Goal: Use online tool/utility: Utilize a website feature to perform a specific function

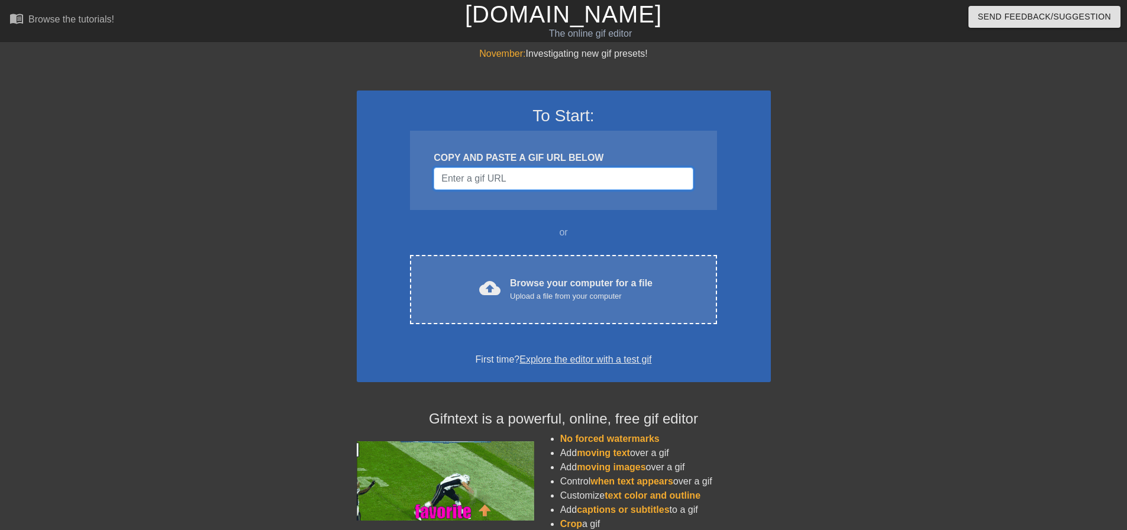
click at [534, 182] on input "Username" at bounding box center [563, 178] width 259 height 22
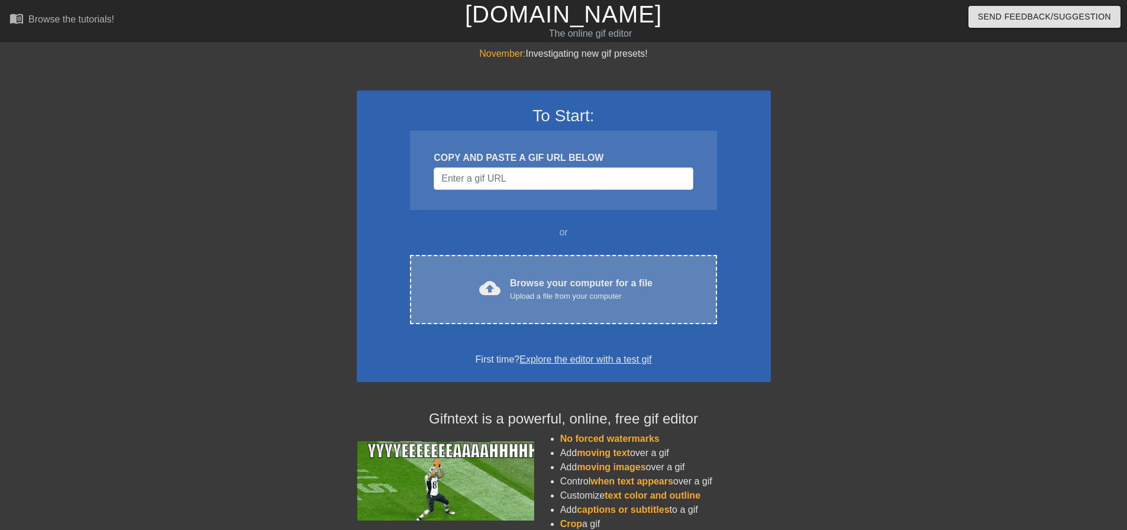
click at [519, 277] on div "Browse your computer for a file Upload a file from your computer" at bounding box center [581, 289] width 143 height 26
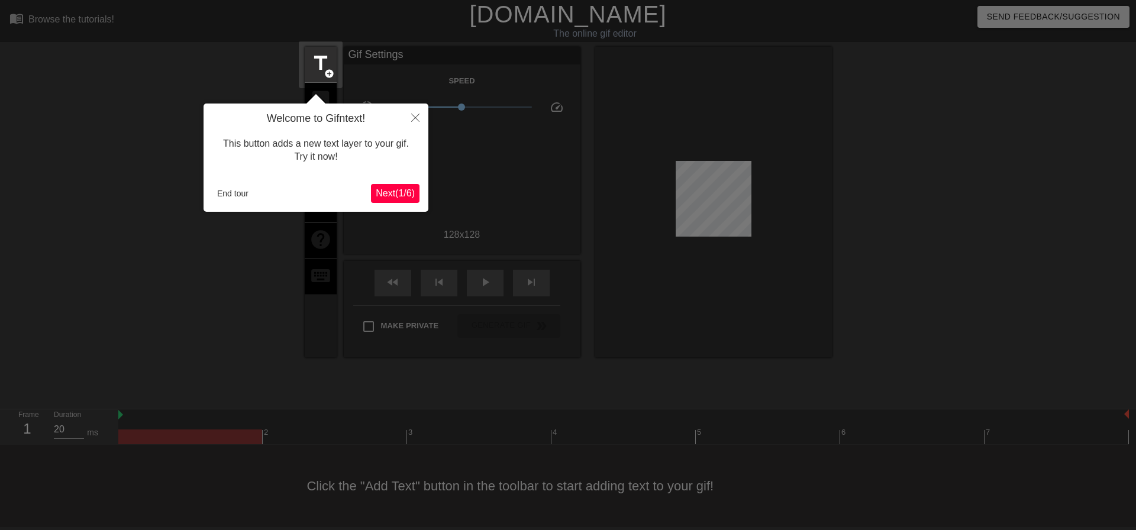
click at [399, 191] on span "Next ( 1 / 6 )" at bounding box center [395, 193] width 39 height 10
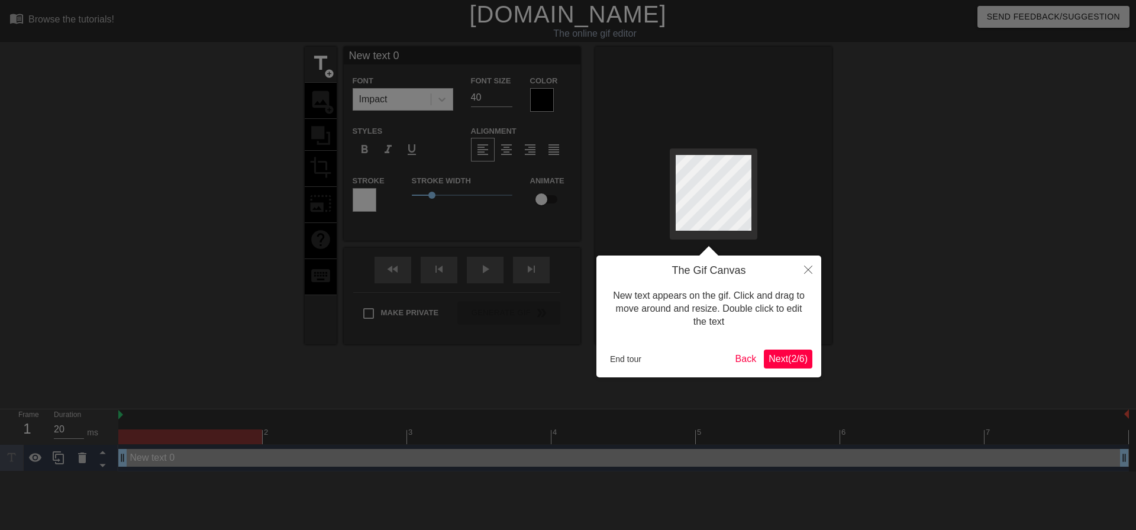
click at [789, 355] on span "Next ( 2 / 6 )" at bounding box center [788, 359] width 39 height 10
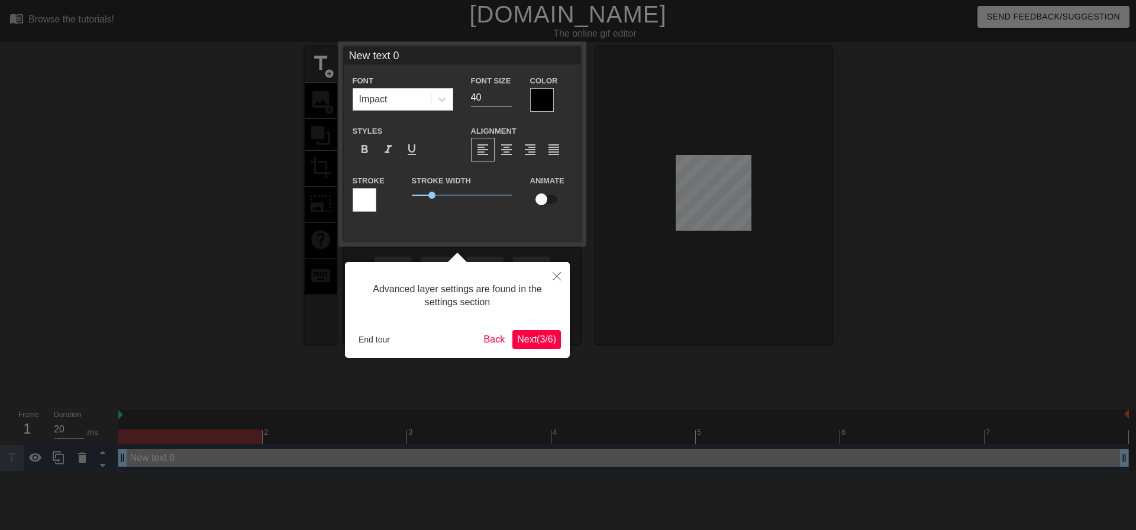
click at [541, 340] on span "Next ( 3 / 6 )" at bounding box center [536, 339] width 39 height 10
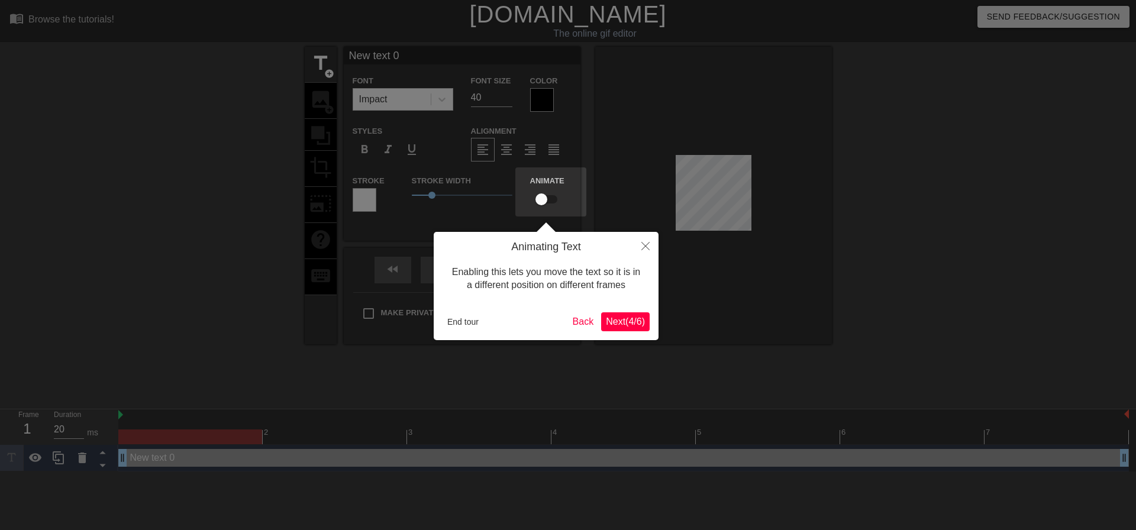
click at [615, 320] on span "Next ( 4 / 6 )" at bounding box center [625, 322] width 39 height 10
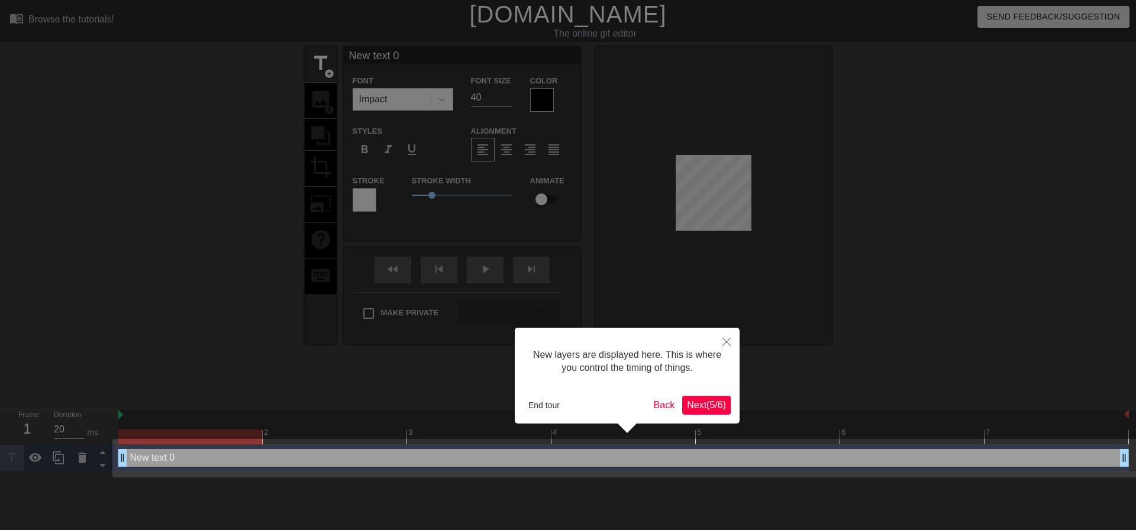
click at [711, 405] on span "Next ( 5 / 6 )" at bounding box center [706, 405] width 39 height 10
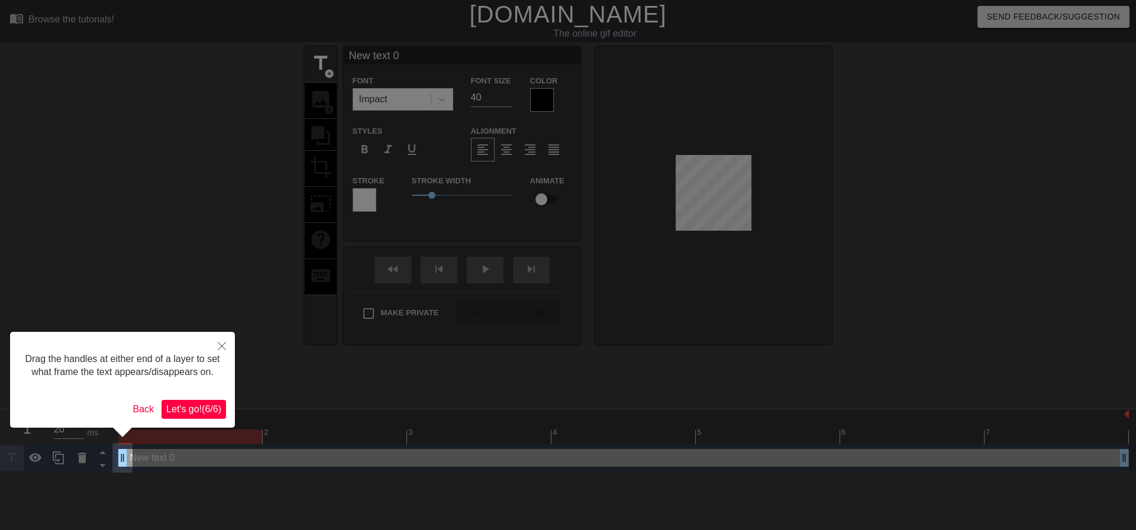
click at [193, 401] on button "Let's go! ( 6 / 6 )" at bounding box center [194, 409] width 64 height 19
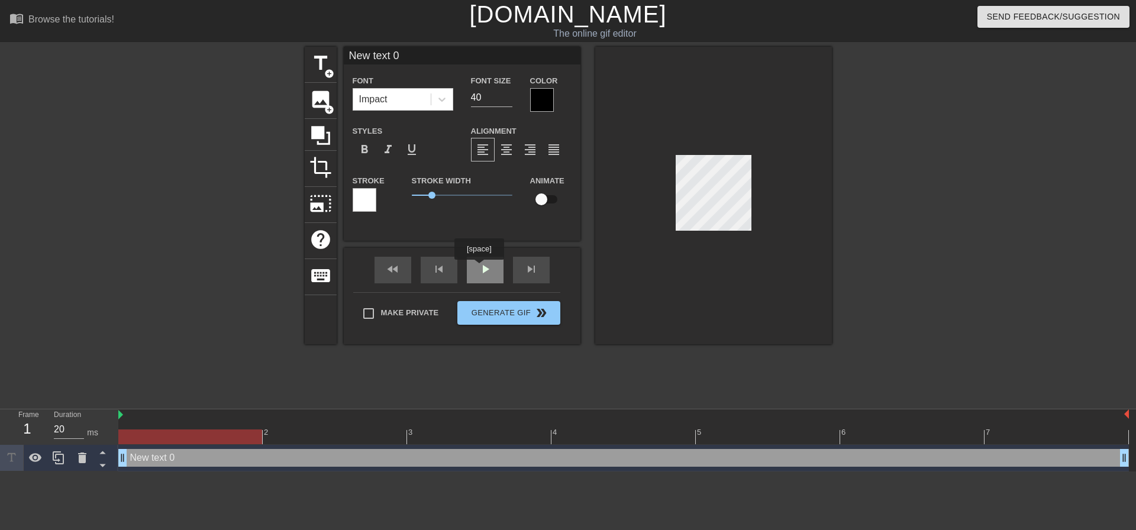
click at [479, 268] on div "fast_rewind skip_previous play_arrow skip_next" at bounding box center [462, 270] width 193 height 44
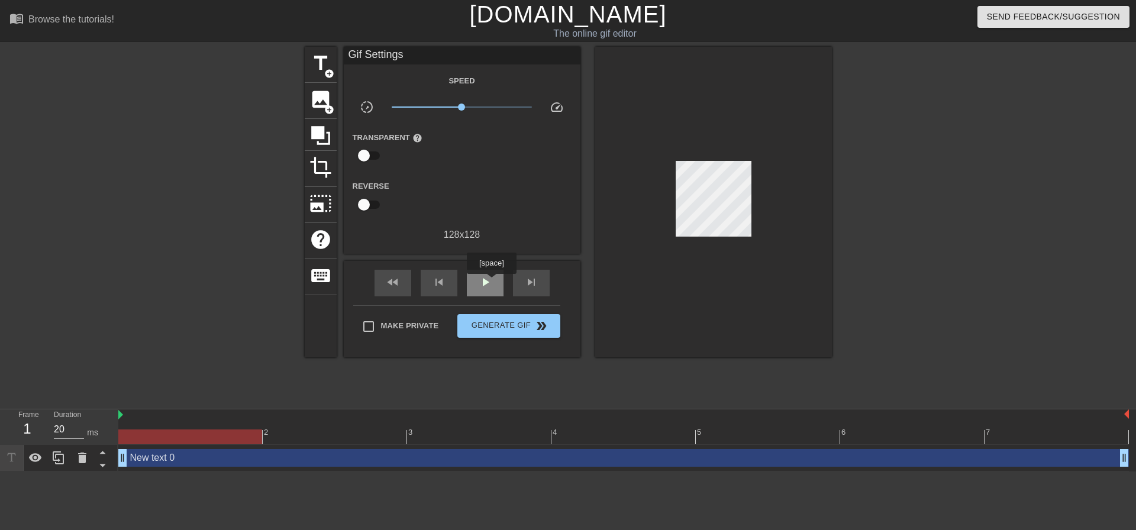
click at [491, 282] on span "play_arrow" at bounding box center [485, 282] width 14 height 14
click at [485, 282] on span "pause" at bounding box center [485, 282] width 14 height 14
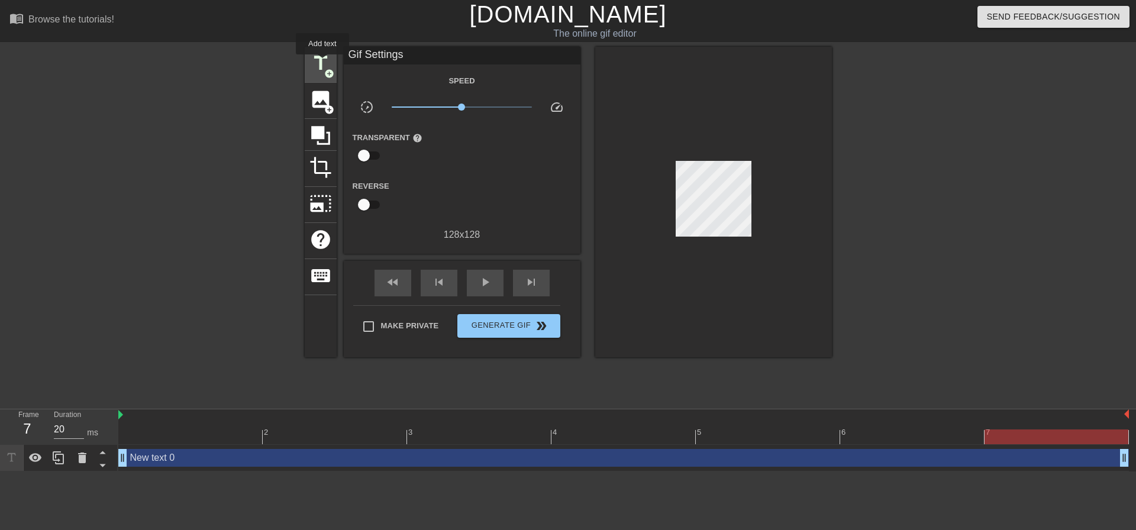
click at [322, 63] on span "title" at bounding box center [320, 63] width 22 height 22
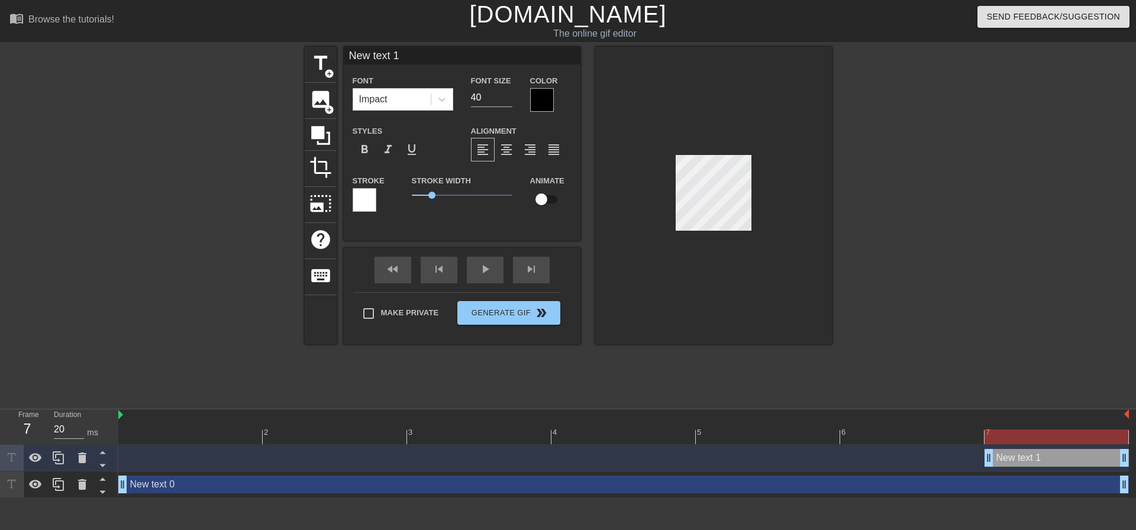
scroll to position [2, 4]
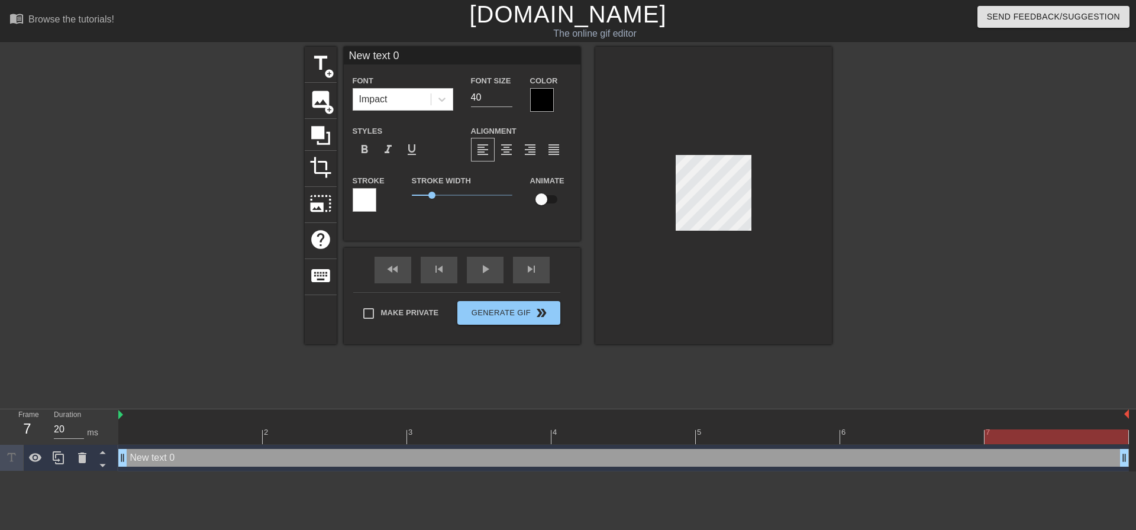
drag, startPoint x: 751, startPoint y: 201, endPoint x: 810, endPoint y: 180, distance: 62.3
click at [811, 180] on div at bounding box center [713, 196] width 237 height 298
click at [672, 190] on div at bounding box center [713, 196] width 237 height 298
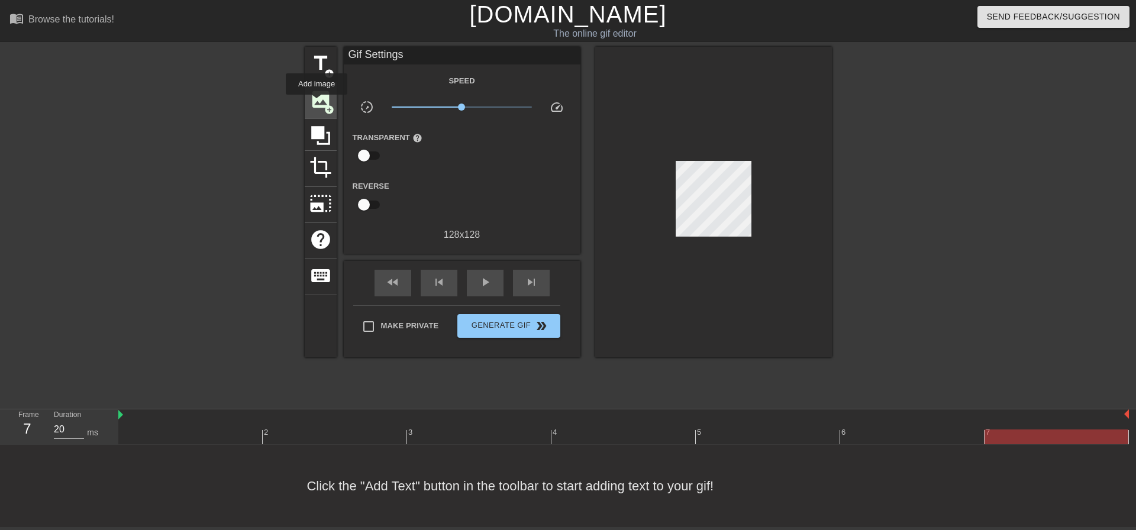
click at [317, 103] on span "image" at bounding box center [320, 99] width 22 height 22
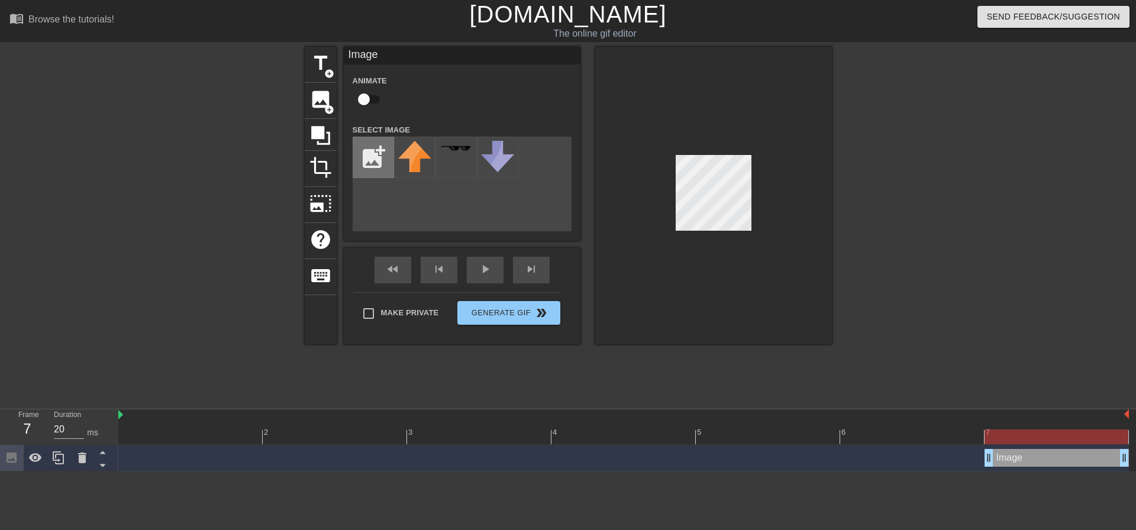
click at [367, 162] on input "file" at bounding box center [373, 157] width 40 height 40
type input "C:\fakepath\Untitled.png"
click at [410, 164] on img at bounding box center [414, 157] width 33 height 33
click at [770, 228] on div at bounding box center [713, 196] width 237 height 298
click at [769, 250] on div at bounding box center [713, 196] width 237 height 298
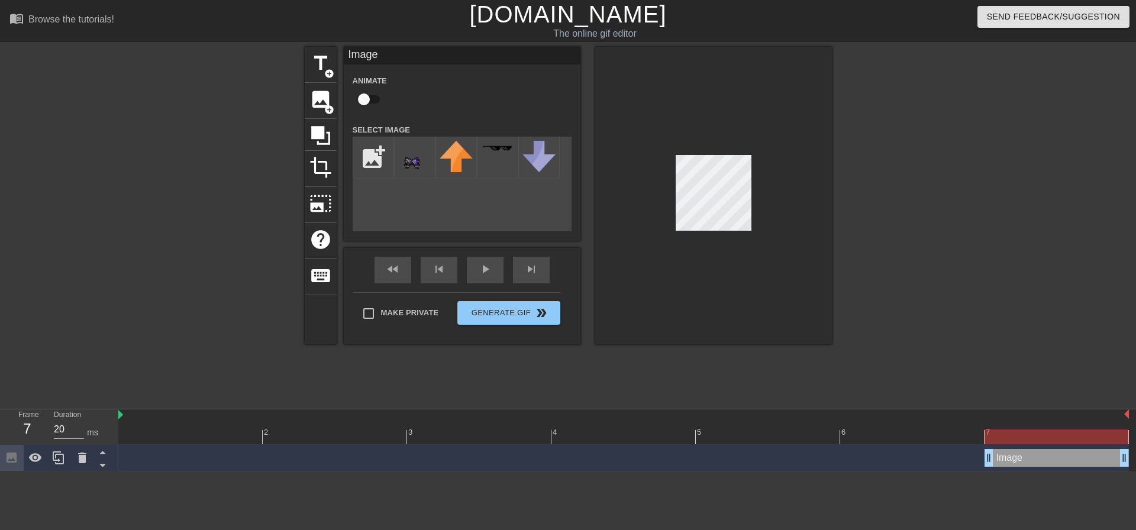
click at [754, 219] on div at bounding box center [713, 196] width 237 height 298
click at [743, 245] on div at bounding box center [713, 196] width 237 height 298
click at [486, 267] on div "fast_rewind skip_previous play_arrow skip_next" at bounding box center [462, 270] width 193 height 44
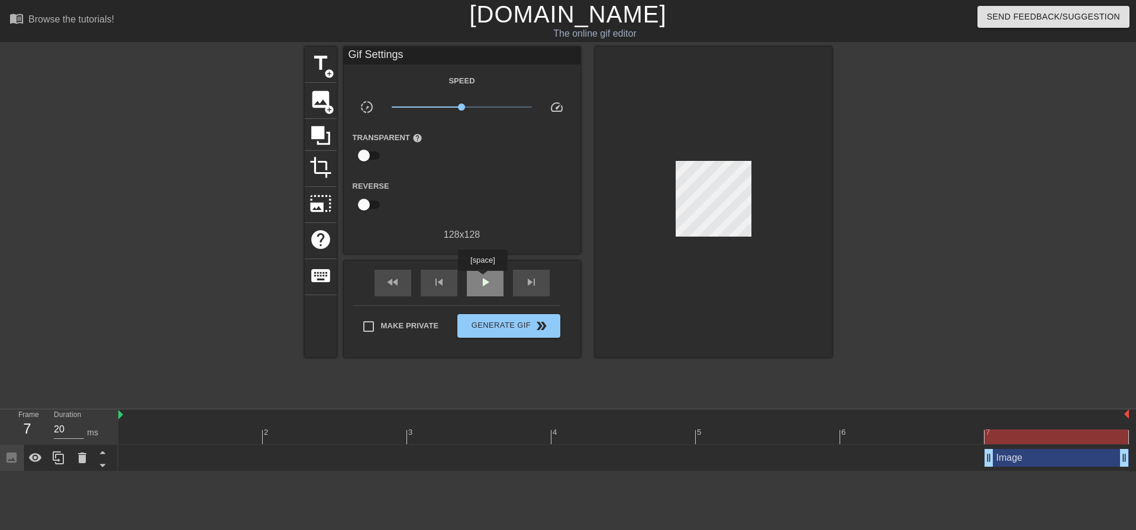
click at [482, 279] on span "play_arrow" at bounding box center [485, 282] width 14 height 14
click at [482, 279] on span "pause" at bounding box center [485, 282] width 14 height 14
click at [320, 105] on span "image" at bounding box center [320, 99] width 22 height 22
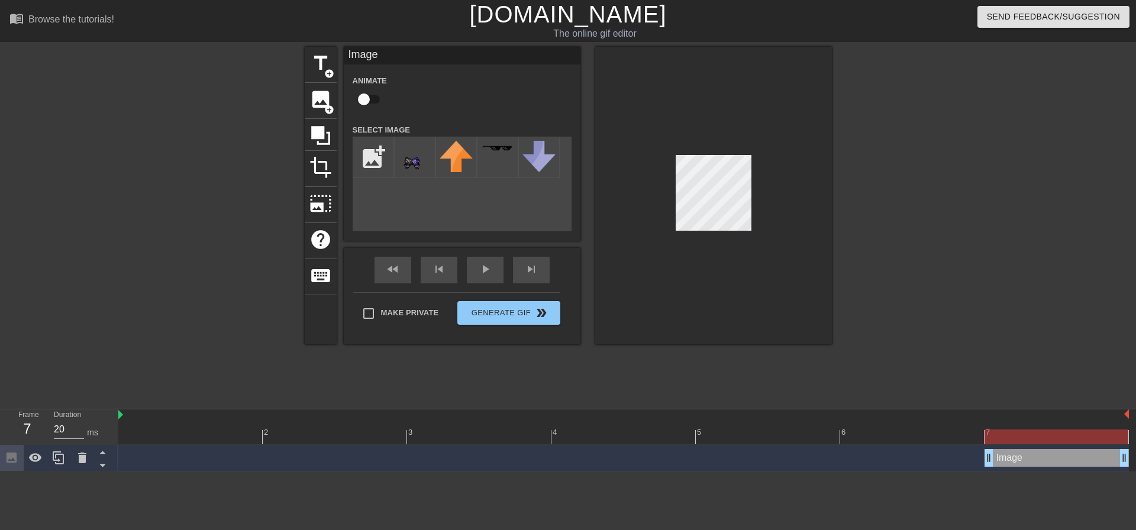
click at [722, 231] on div at bounding box center [713, 196] width 237 height 298
click at [368, 101] on input "checkbox" at bounding box center [363, 99] width 67 height 22
checkbox input "true"
click at [496, 278] on div "play_arrow" at bounding box center [485, 270] width 37 height 27
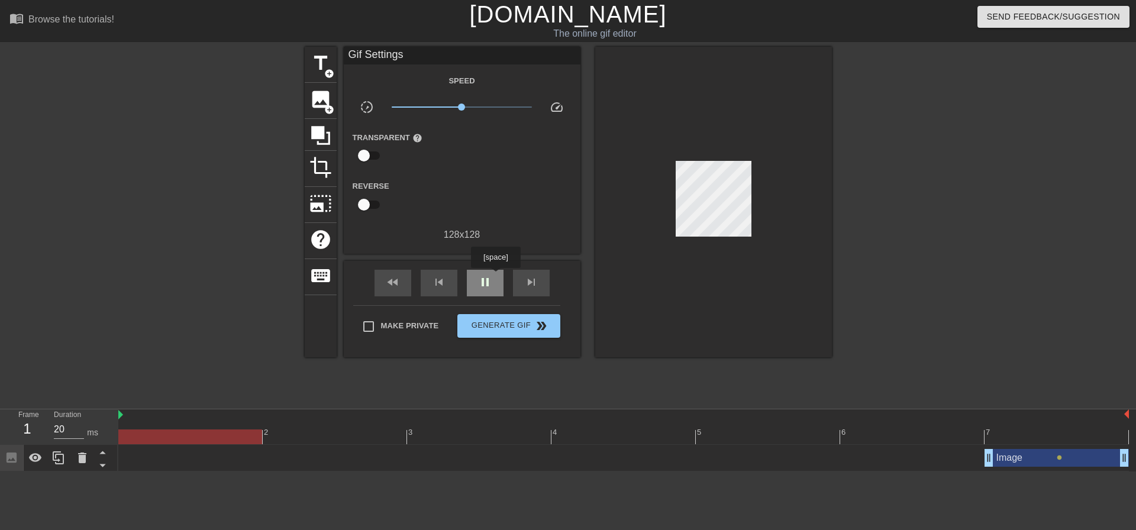
click at [495, 276] on div "pause" at bounding box center [485, 283] width 37 height 27
click at [492, 279] on div "play_arrow" at bounding box center [485, 283] width 37 height 27
click at [493, 279] on div "play_arrow" at bounding box center [485, 283] width 37 height 27
click at [493, 279] on div "pause" at bounding box center [485, 283] width 37 height 27
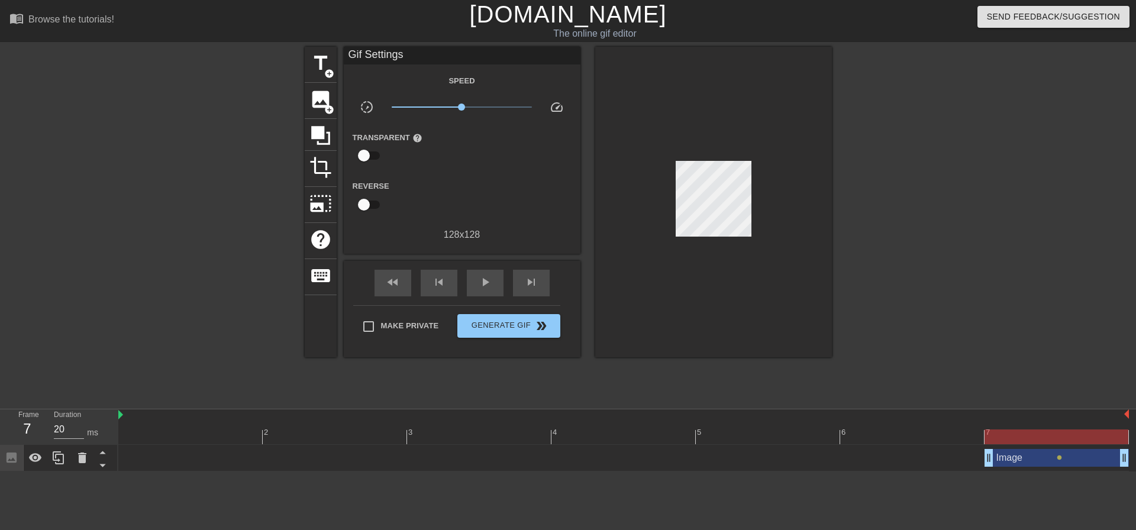
click at [1046, 460] on div "Image drag_handle drag_handle" at bounding box center [1057, 458] width 144 height 18
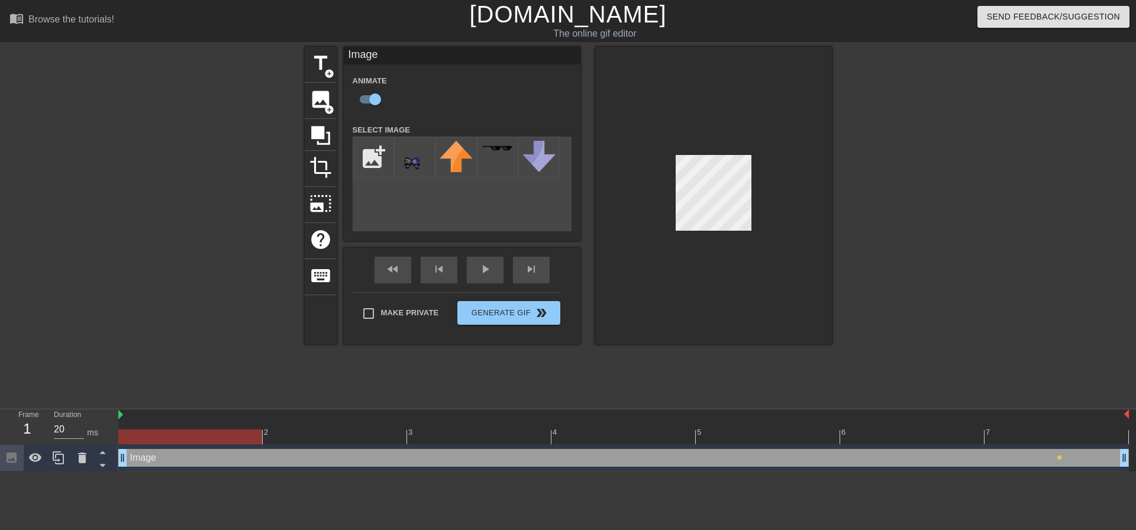
drag, startPoint x: 986, startPoint y: 459, endPoint x: 4, endPoint y: 421, distance: 983.5
click at [0, 431] on div "Frame 1 Duration 20 ms 2 3 4 5 6 7 Image drag_handle drag_handle lens" at bounding box center [568, 440] width 1136 height 62
click at [478, 267] on div "fast_rewind skip_previous play_arrow skip_next" at bounding box center [462, 270] width 193 height 44
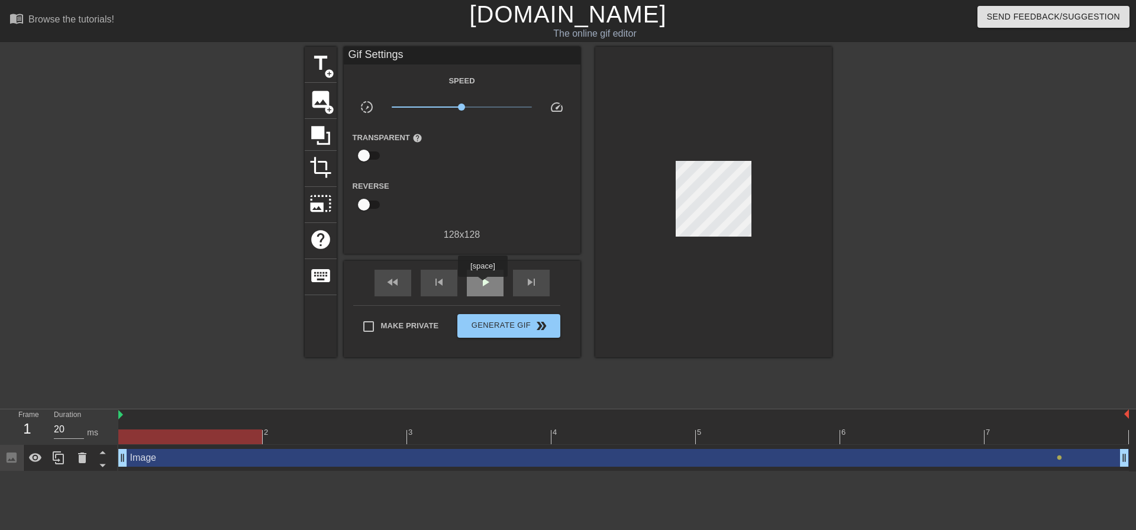
click at [482, 285] on span "play_arrow" at bounding box center [485, 282] width 14 height 14
click at [482, 284] on span "pause" at bounding box center [485, 282] width 14 height 14
click at [482, 284] on span "play_arrow" at bounding box center [485, 282] width 14 height 14
click at [483, 283] on span "pause" at bounding box center [485, 282] width 14 height 14
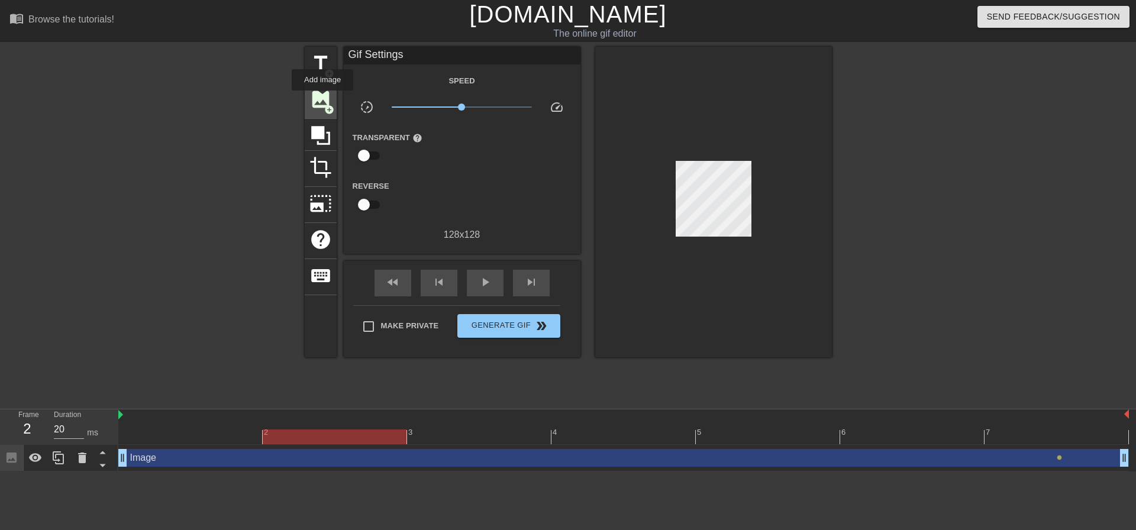
click at [322, 99] on span "image" at bounding box center [320, 99] width 22 height 22
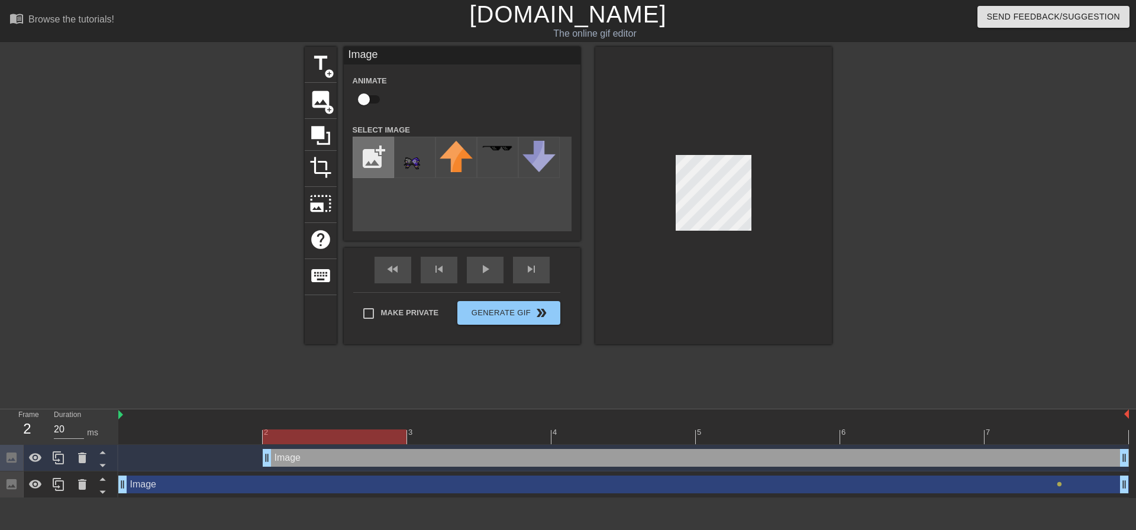
click at [380, 170] on input "file" at bounding box center [373, 157] width 40 height 40
type input "C:\fakepath\reinahair.png"
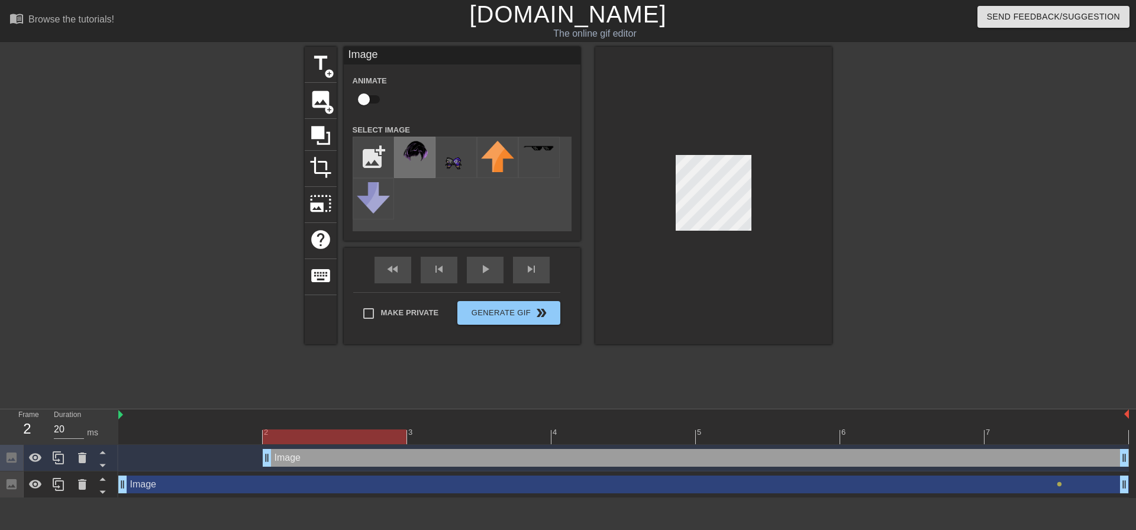
click at [421, 169] on div at bounding box center [414, 157] width 41 height 41
click at [670, 204] on div at bounding box center [713, 196] width 237 height 298
click at [671, 158] on div at bounding box center [713, 196] width 237 height 298
click at [667, 154] on div at bounding box center [713, 196] width 237 height 298
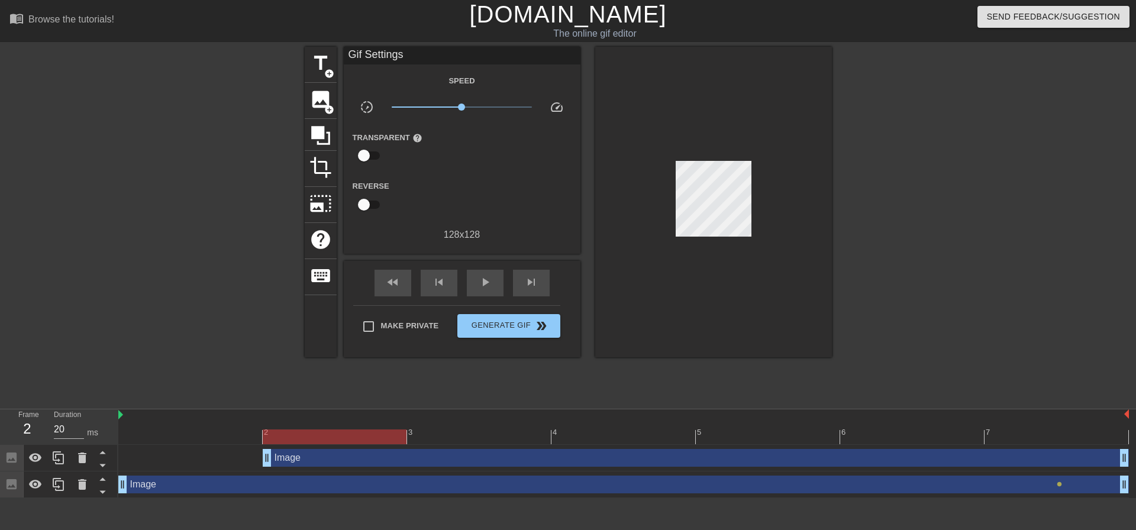
click at [712, 189] on div at bounding box center [713, 202] width 237 height 311
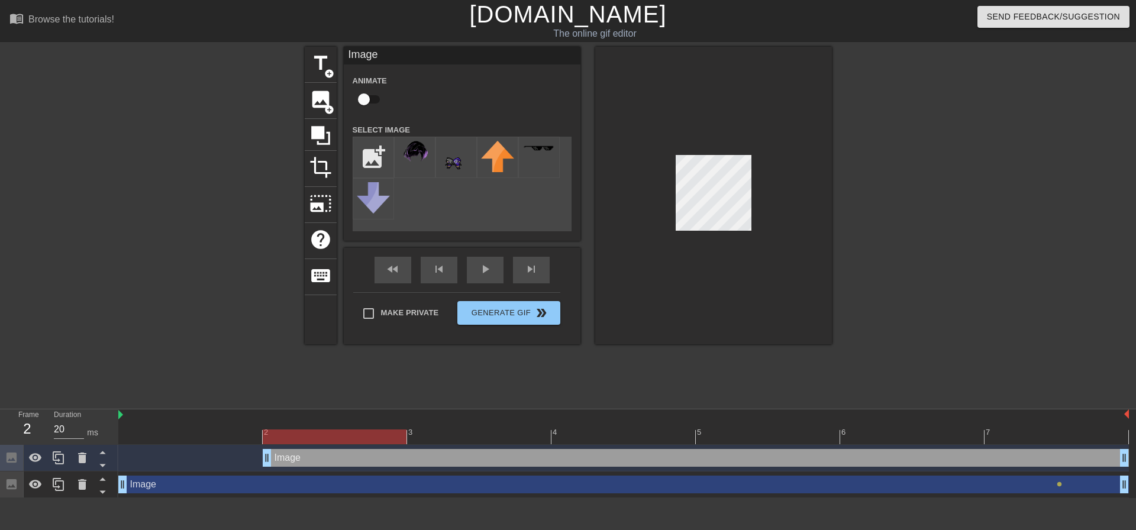
drag, startPoint x: 674, startPoint y: 169, endPoint x: 774, endPoint y: 191, distance: 102.4
click at [774, 191] on div at bounding box center [713, 196] width 237 height 298
click at [754, 180] on div at bounding box center [713, 196] width 237 height 298
drag, startPoint x: 301, startPoint y: 464, endPoint x: 557, endPoint y: 360, distance: 276.2
click at [557, 360] on div "title add_circle image add_circle crop photo_size_select_large help keyboard Im…" at bounding box center [568, 224] width 527 height 355
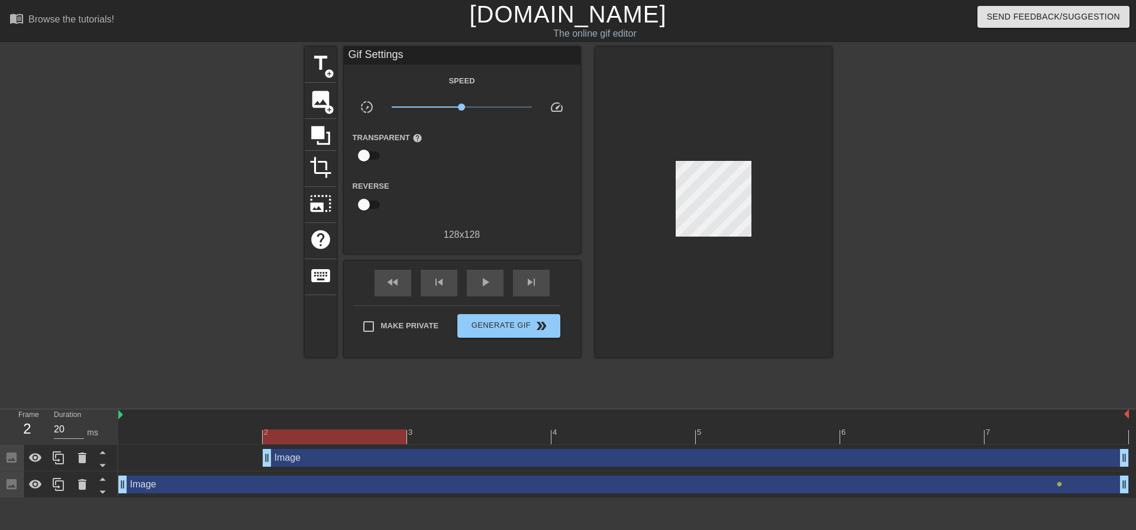
click at [335, 456] on div "Image drag_handle drag_handle" at bounding box center [696, 458] width 866 height 18
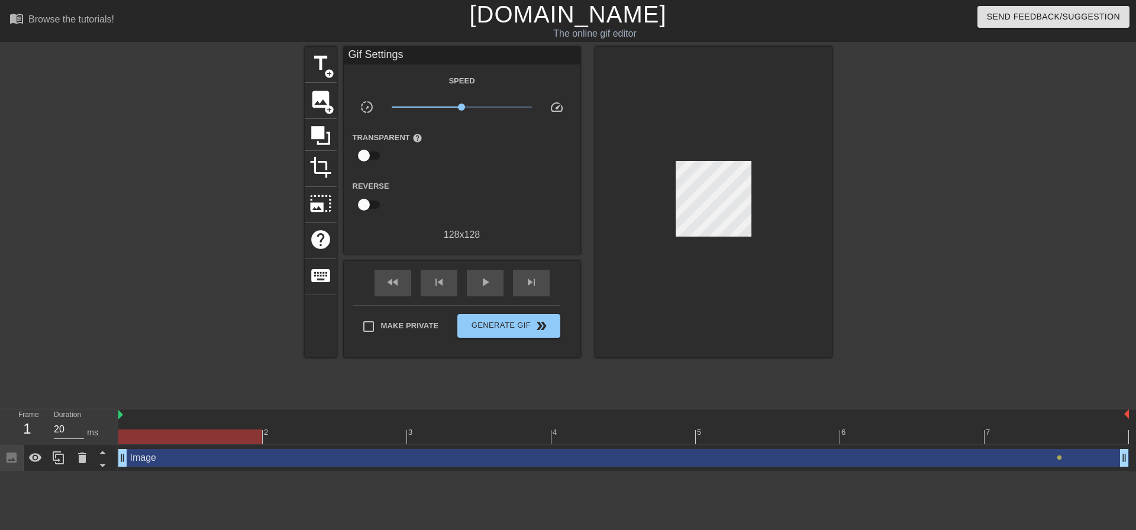
click at [141, 437] on div at bounding box center [623, 437] width 1011 height 15
click at [322, 97] on span "image" at bounding box center [320, 99] width 22 height 22
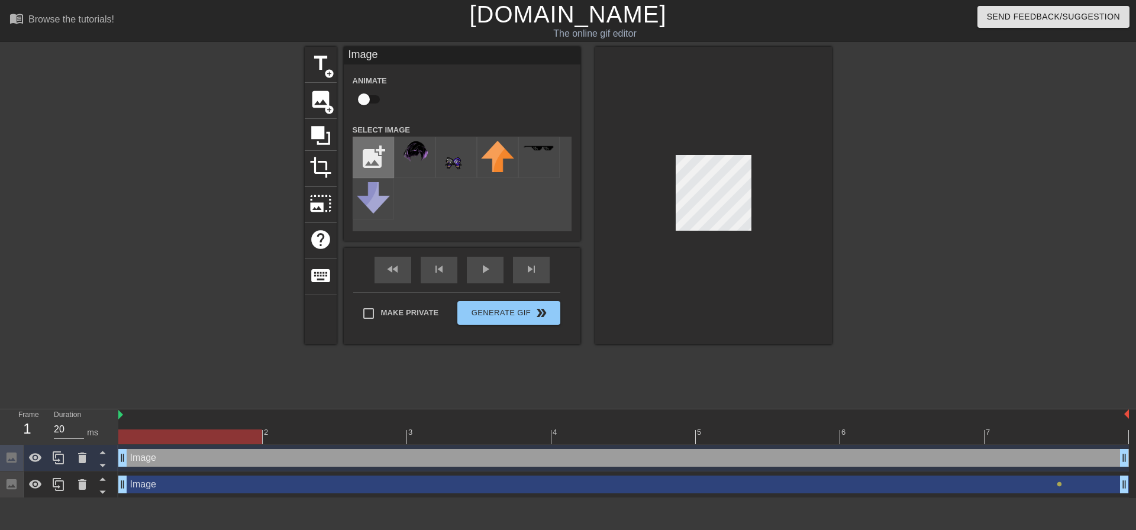
click at [379, 162] on input "file" at bounding box center [373, 157] width 40 height 40
type input "C:\fakepath\attempt 2.png"
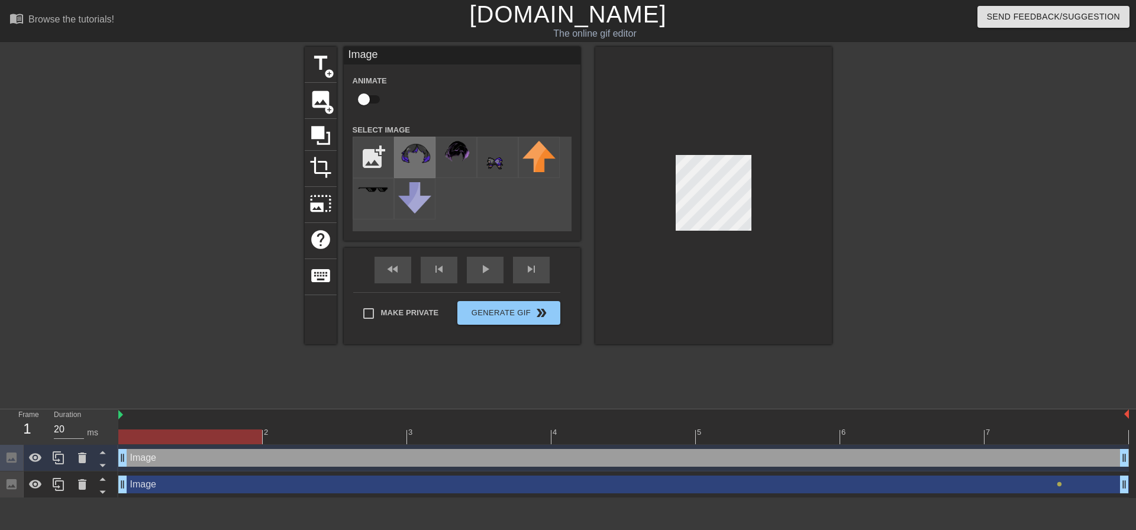
click at [415, 157] on img at bounding box center [414, 154] width 33 height 27
click at [669, 130] on div at bounding box center [713, 196] width 237 height 298
click at [689, 145] on div at bounding box center [713, 196] width 237 height 298
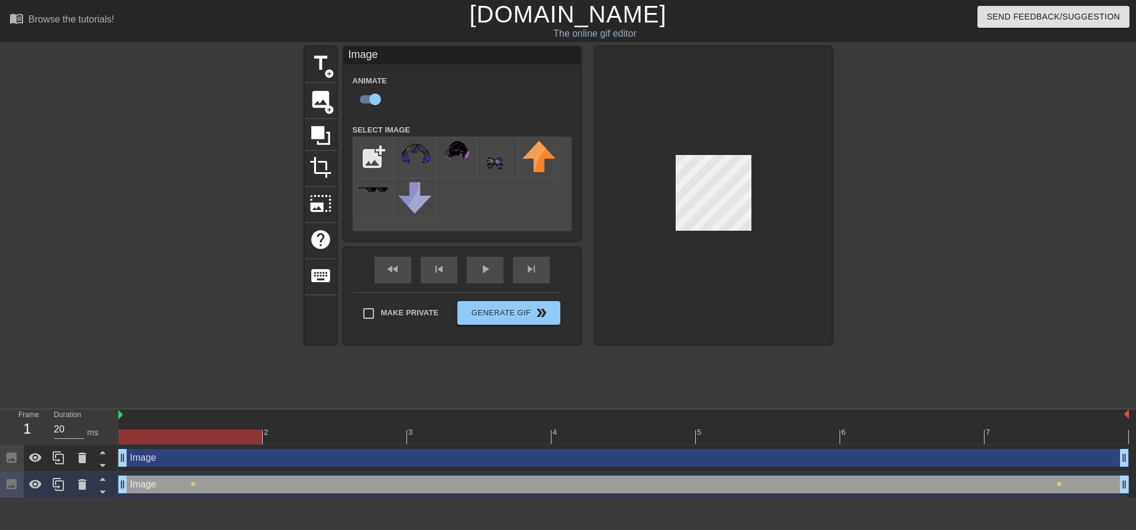
click at [272, 454] on div "Image drag_handle drag_handle" at bounding box center [623, 458] width 1011 height 18
checkbox input "false"
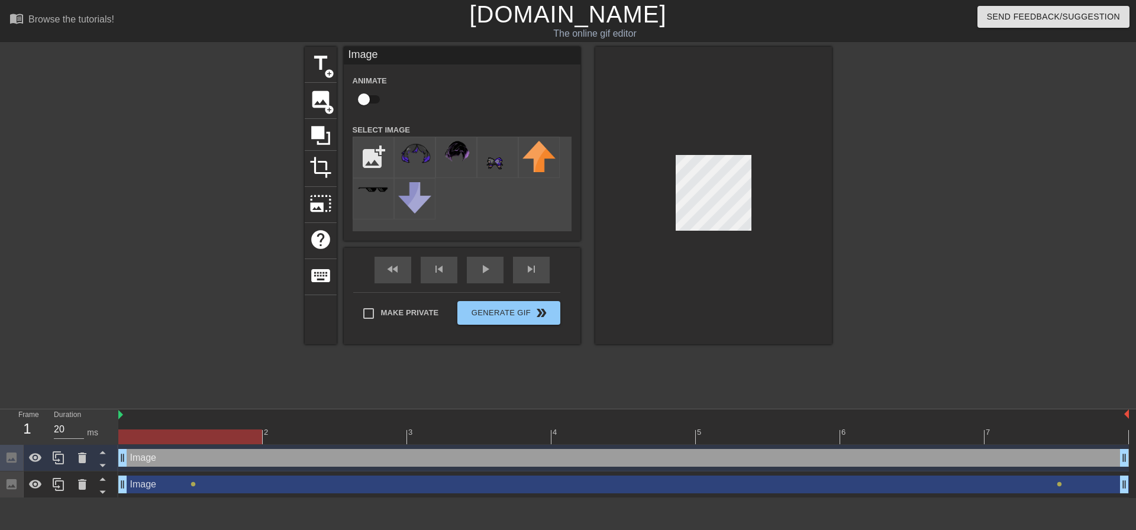
click at [775, 226] on div at bounding box center [713, 196] width 237 height 298
click at [670, 176] on div at bounding box center [713, 196] width 237 height 298
click at [725, 231] on div at bounding box center [713, 196] width 237 height 298
click at [777, 163] on div at bounding box center [713, 196] width 237 height 298
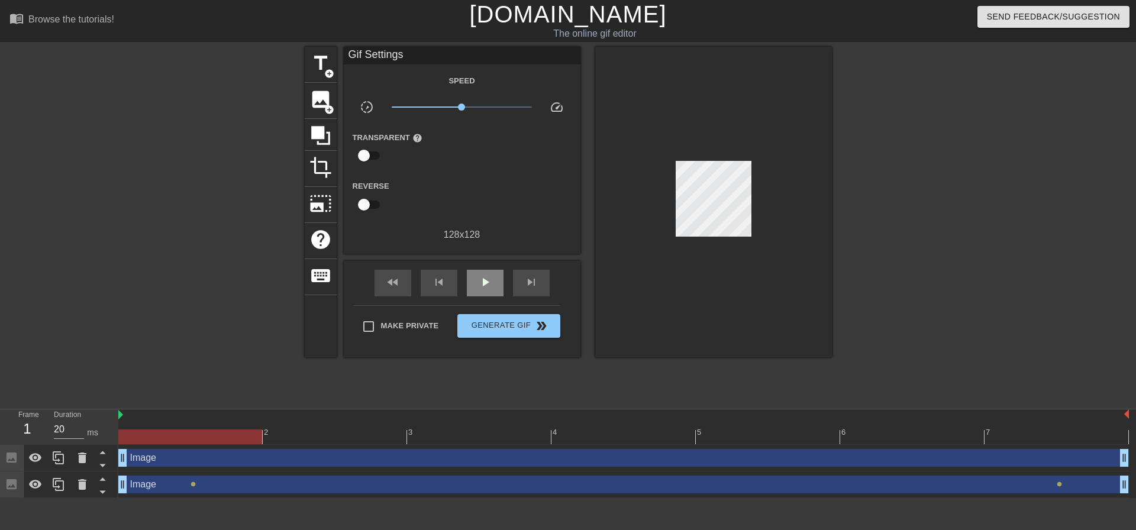
click at [484, 261] on div "fast_rewind skip_previous play_arrow skip_next" at bounding box center [462, 283] width 193 height 44
click at [484, 275] on span "play_arrow" at bounding box center [485, 282] width 14 height 14
click at [483, 282] on span "pause" at bounding box center [485, 282] width 14 height 14
click at [273, 486] on div "Image drag_handle drag_handle" at bounding box center [623, 485] width 1011 height 18
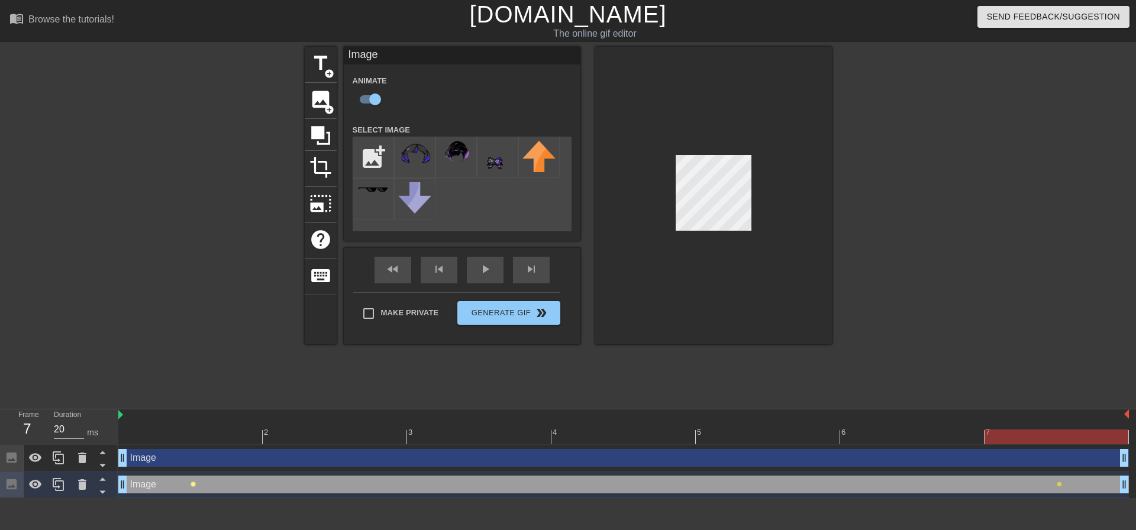
click at [192, 485] on span "lens" at bounding box center [193, 484] width 5 height 5
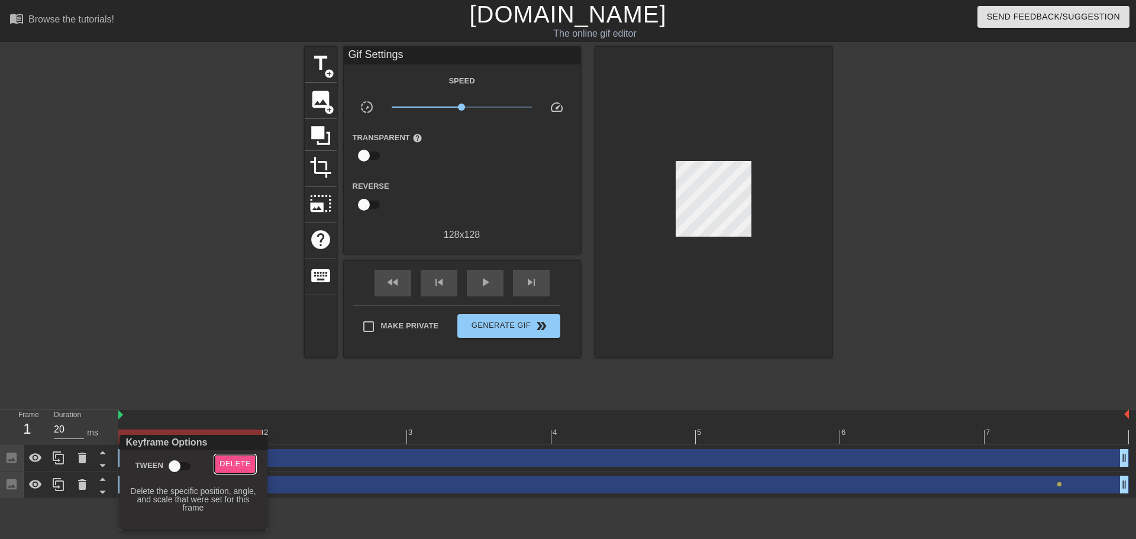
click at [230, 469] on span "Delete" at bounding box center [235, 464] width 31 height 14
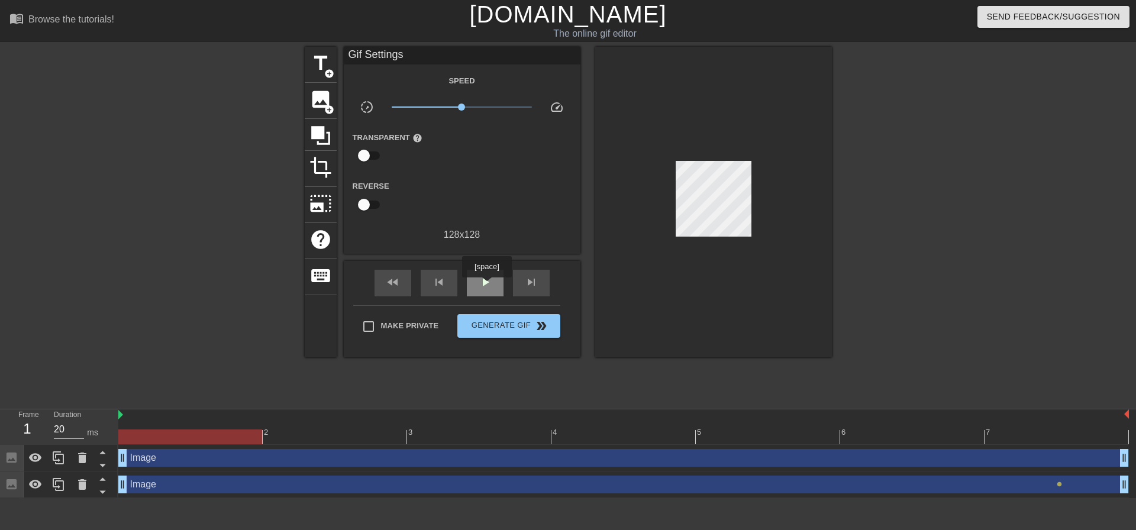
click at [484, 285] on span "play_arrow" at bounding box center [485, 282] width 14 height 14
click at [484, 285] on span "pause" at bounding box center [485, 282] width 14 height 14
click at [484, 285] on span "play_arrow" at bounding box center [485, 282] width 14 height 14
click at [484, 285] on span "pause" at bounding box center [485, 282] width 14 height 14
click at [183, 488] on div "Image drag_handle drag_handle" at bounding box center [623, 485] width 1011 height 18
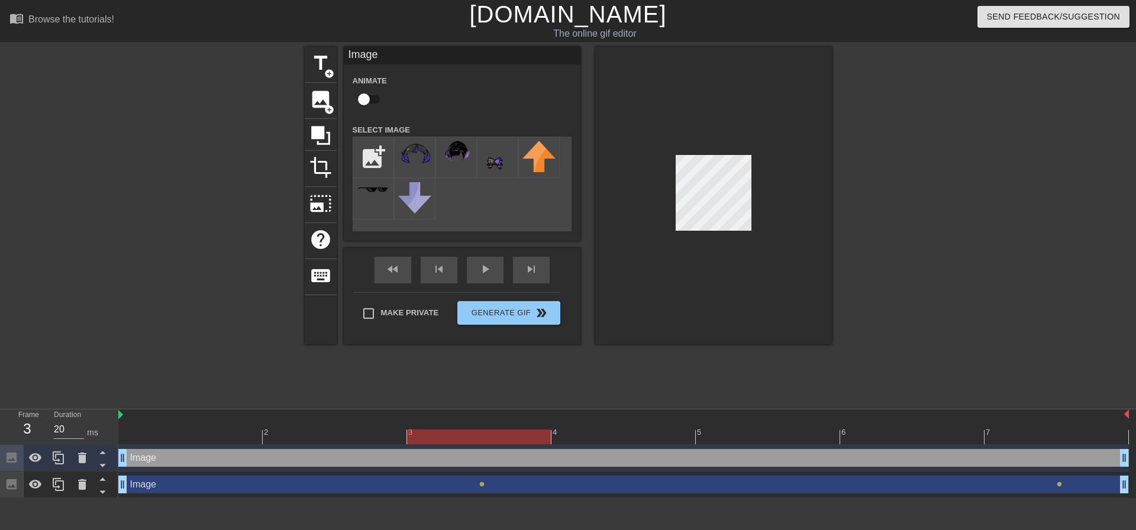
click at [475, 485] on div "Image drag_handle drag_handle" at bounding box center [623, 485] width 1011 height 18
checkbox input "true"
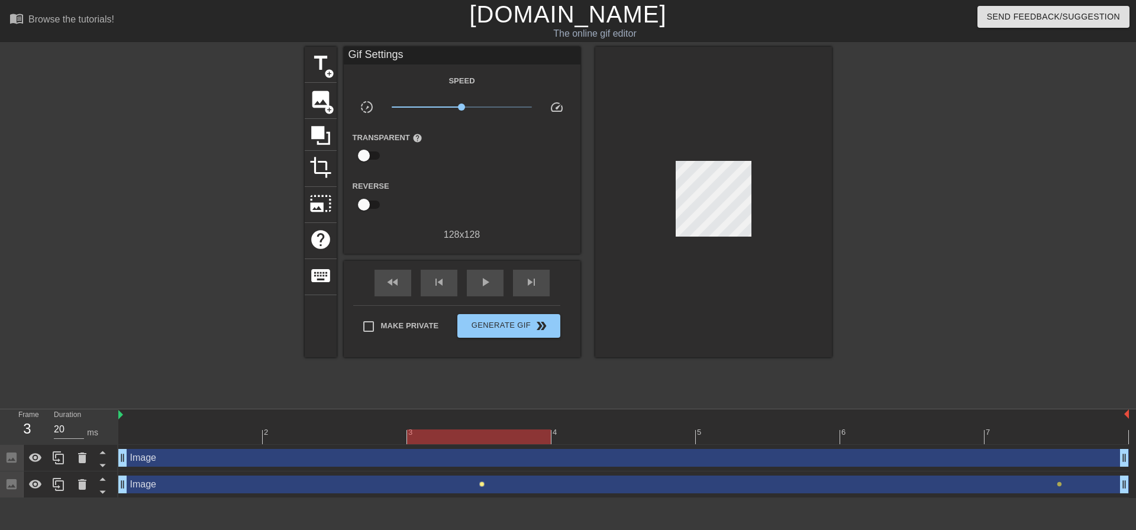
click at [480, 485] on span "lens" at bounding box center [481, 484] width 5 height 5
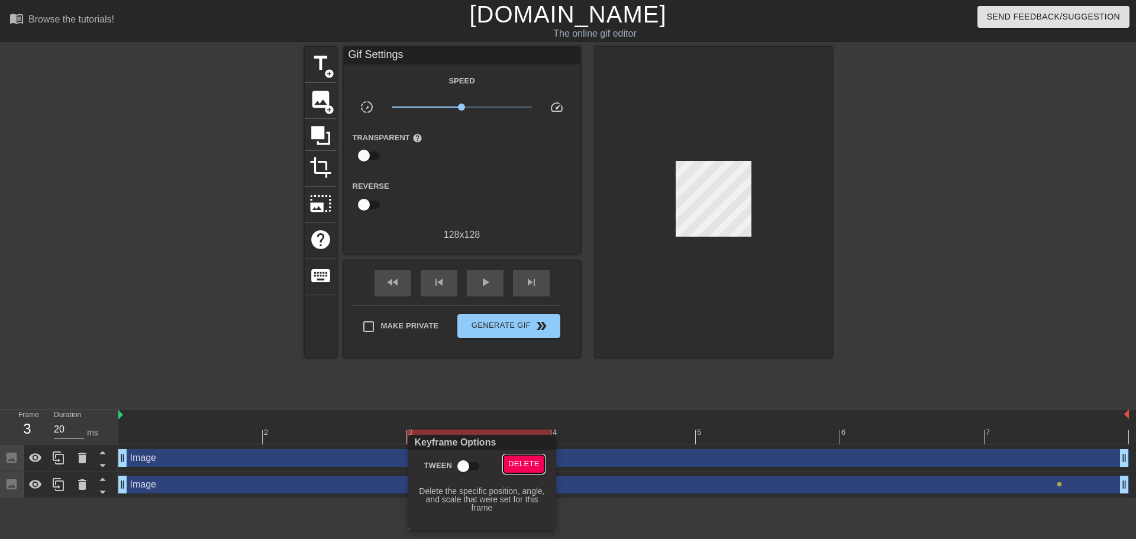
click at [515, 466] on span "Delete" at bounding box center [523, 464] width 31 height 14
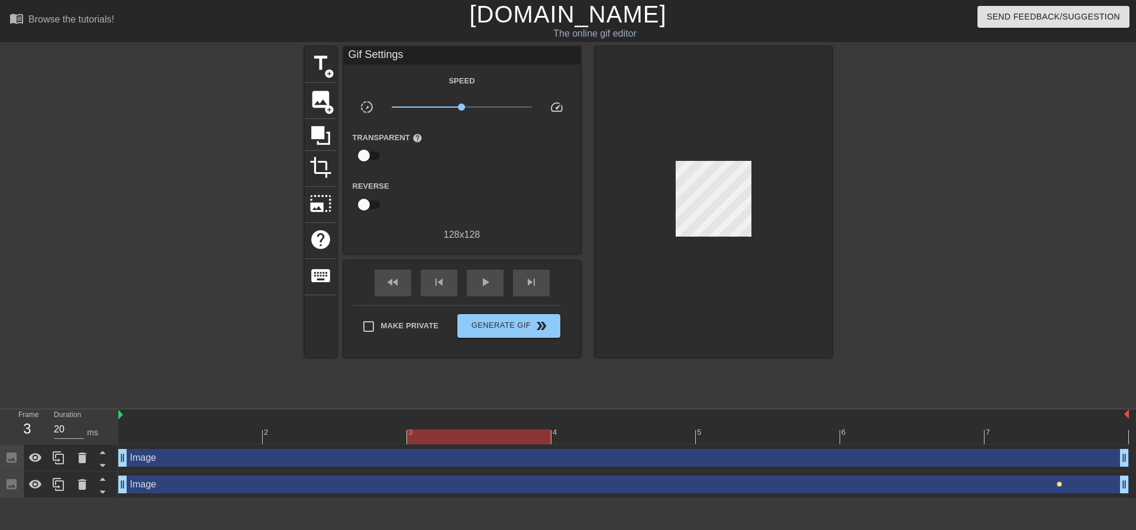
click at [1060, 485] on span "lens" at bounding box center [1059, 484] width 5 height 5
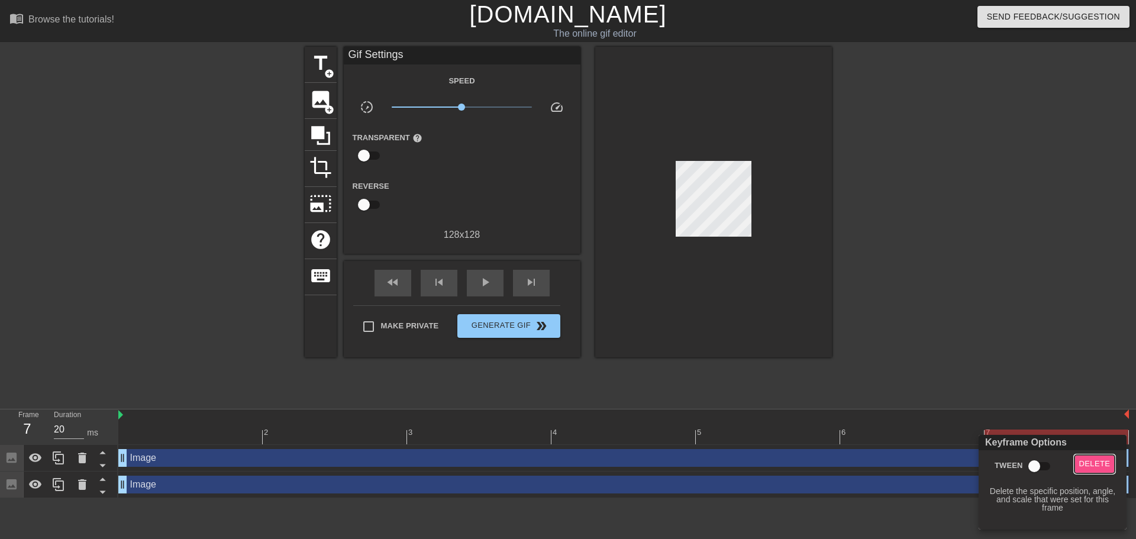
click at [1093, 462] on span "Delete" at bounding box center [1094, 464] width 31 height 14
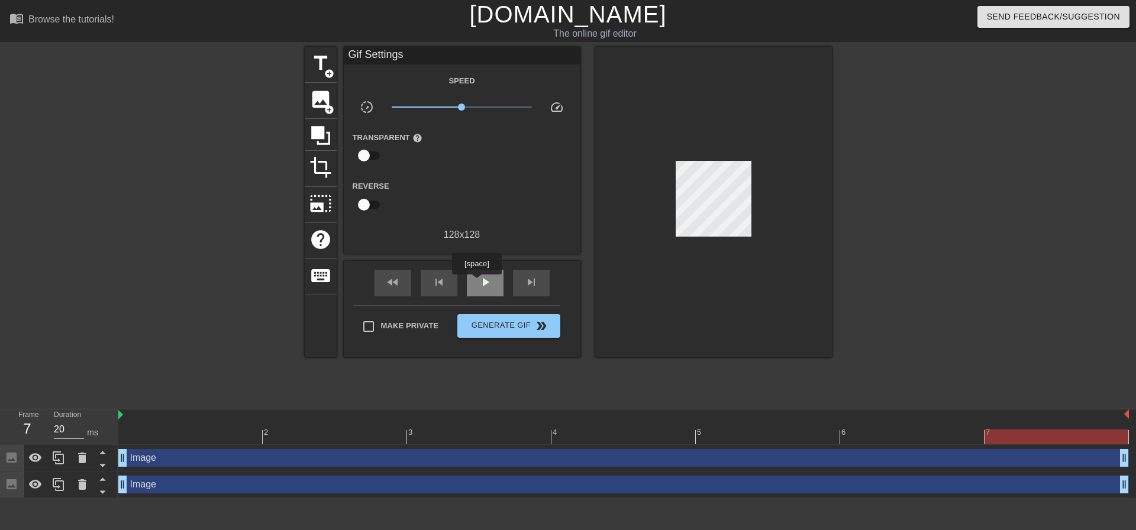
click at [476, 283] on div "play_arrow" at bounding box center [485, 283] width 37 height 27
click at [478, 283] on span "pause" at bounding box center [485, 282] width 14 height 14
click at [496, 282] on div "play_arrow" at bounding box center [485, 283] width 37 height 27
click at [496, 281] on div "play_arrow" at bounding box center [485, 283] width 37 height 27
click at [227, 459] on div "Image drag_handle drag_handle" at bounding box center [623, 458] width 1011 height 18
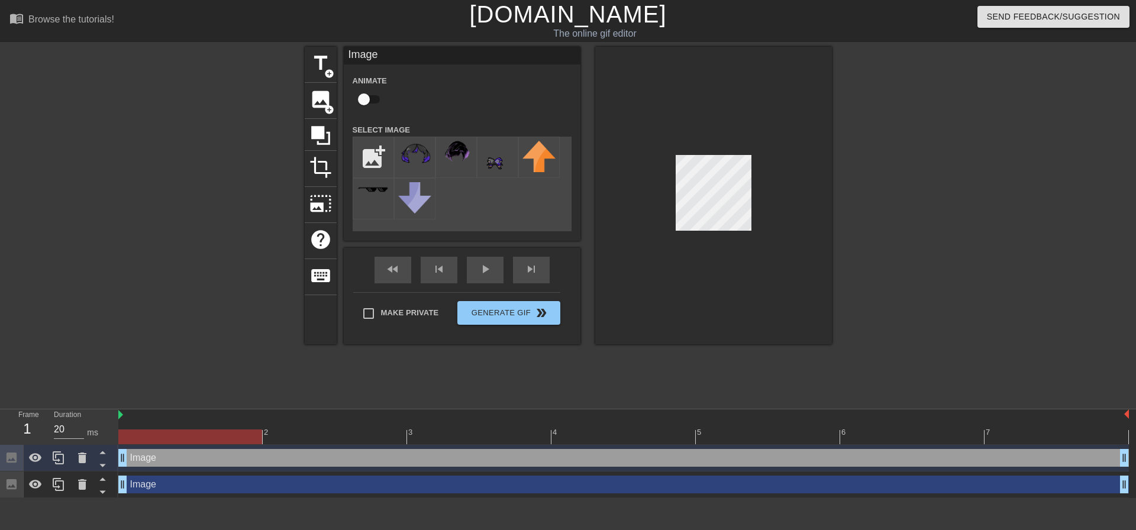
click at [753, 189] on div at bounding box center [713, 196] width 237 height 298
click at [488, 273] on div "play_arrow" at bounding box center [485, 270] width 37 height 27
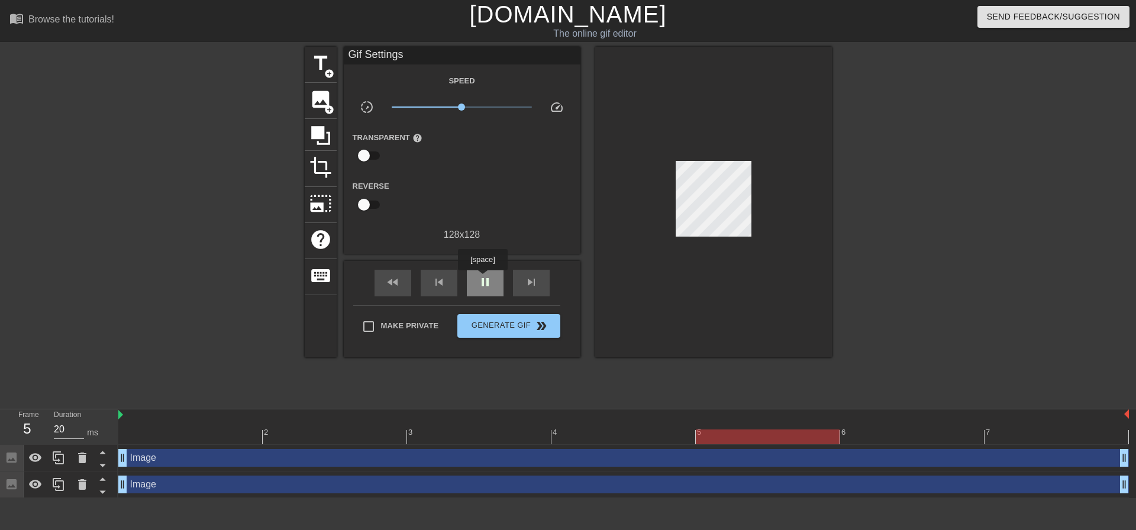
click at [482, 279] on span "pause" at bounding box center [485, 282] width 14 height 14
click at [525, 334] on button "Generate Gif double_arrow" at bounding box center [508, 326] width 102 height 24
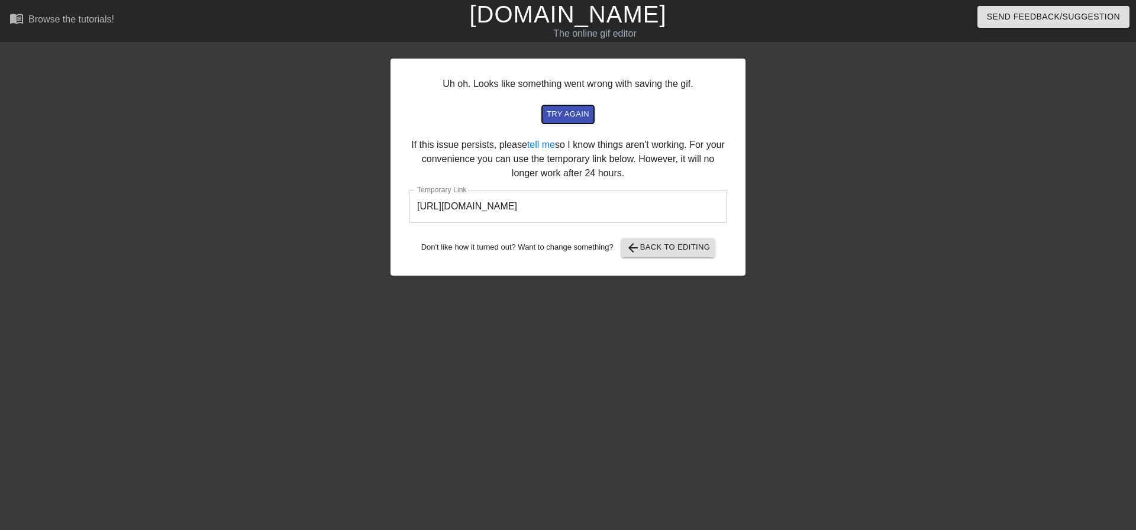
click at [581, 111] on span "try again" at bounding box center [568, 115] width 43 height 14
drag, startPoint x: 665, startPoint y: 209, endPoint x: 404, endPoint y: 209, distance: 260.9
click at [404, 209] on div "Uh oh. Looks like something went wrong with saving the gif. try again If this i…" at bounding box center [567, 167] width 355 height 217
click at [696, 248] on span "arrow_back Back to Editing" at bounding box center [668, 248] width 85 height 14
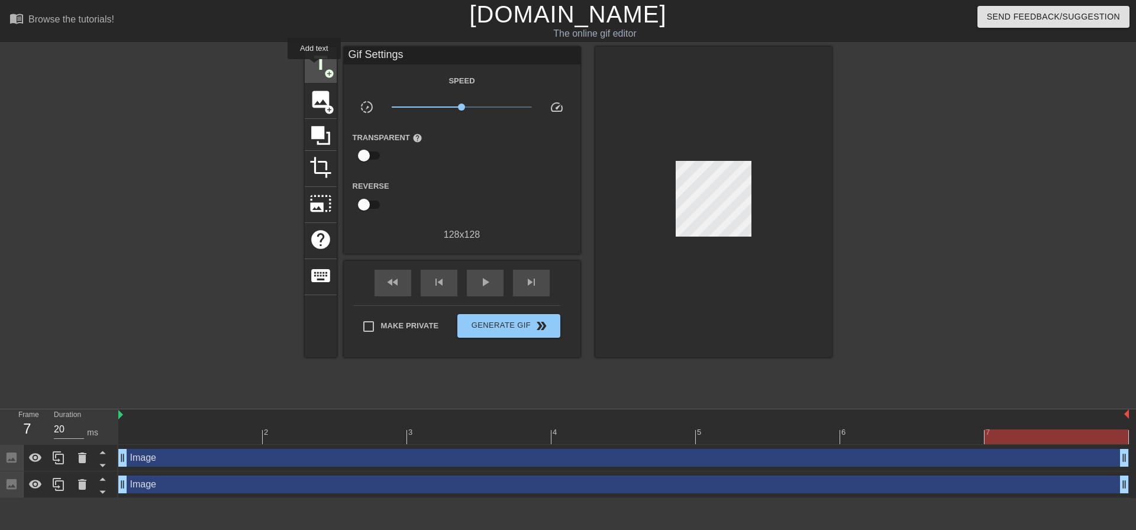
click at [314, 67] on span "title" at bounding box center [320, 63] width 22 height 22
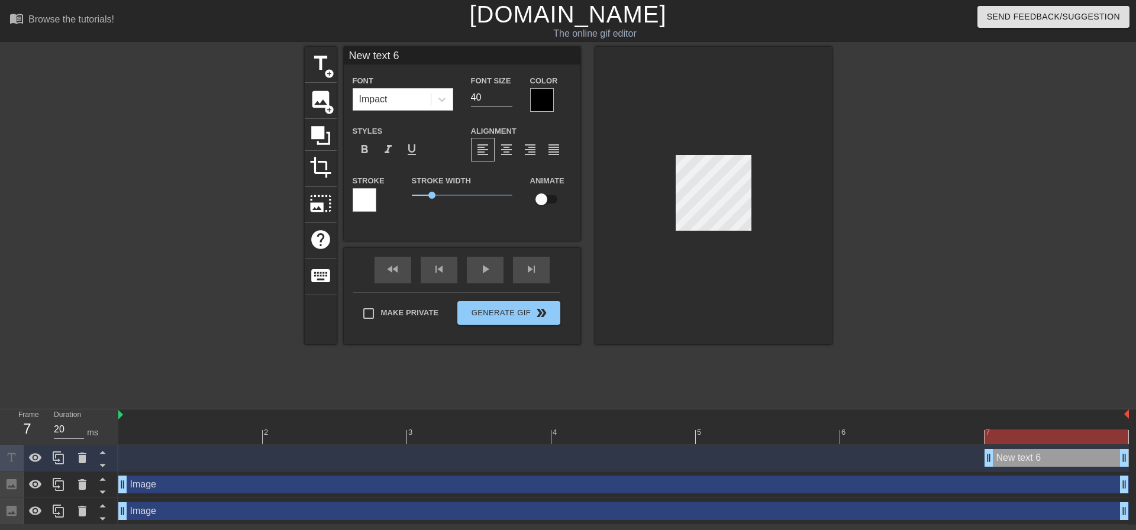
drag, startPoint x: 1029, startPoint y: 459, endPoint x: 1085, endPoint y: 350, distance: 122.2
click at [1084, 345] on div "title add_circle image add_circle crop photo_size_select_large help keyboard Ne…" at bounding box center [568, 224] width 1136 height 355
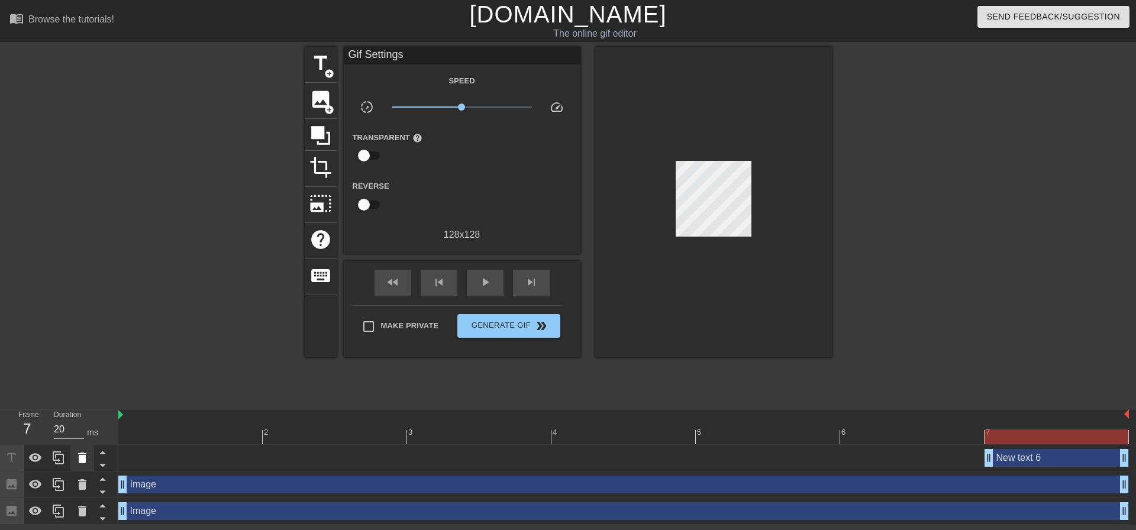
click at [88, 455] on icon at bounding box center [82, 458] width 14 height 14
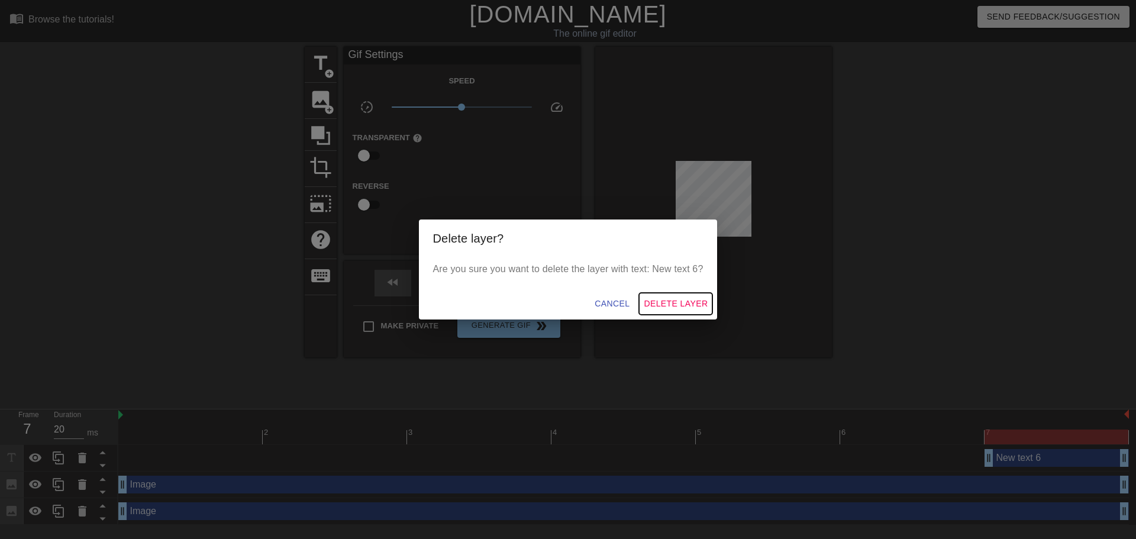
click at [677, 303] on span "Delete Layer" at bounding box center [676, 303] width 64 height 15
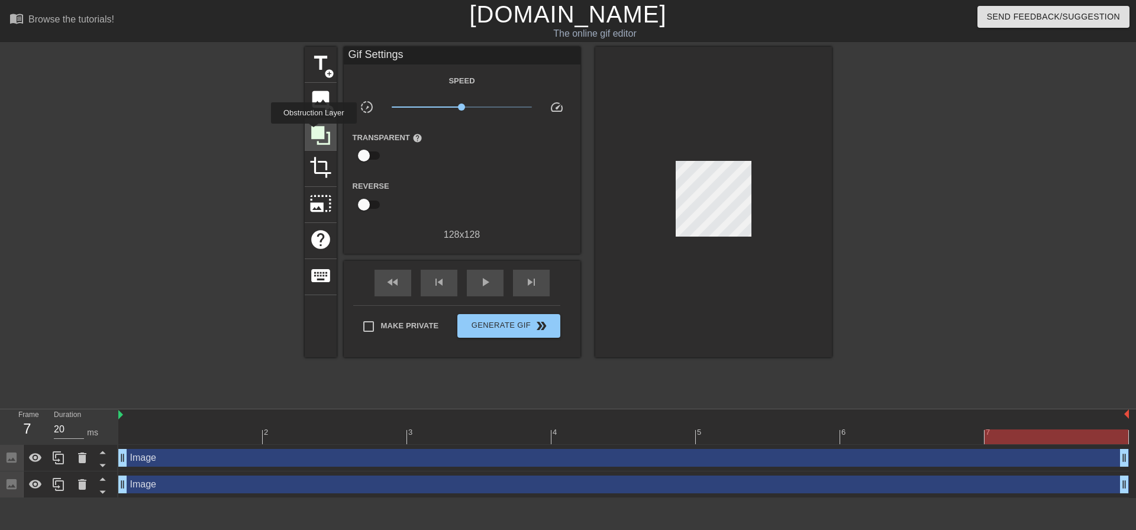
click at [314, 132] on icon at bounding box center [320, 135] width 19 height 19
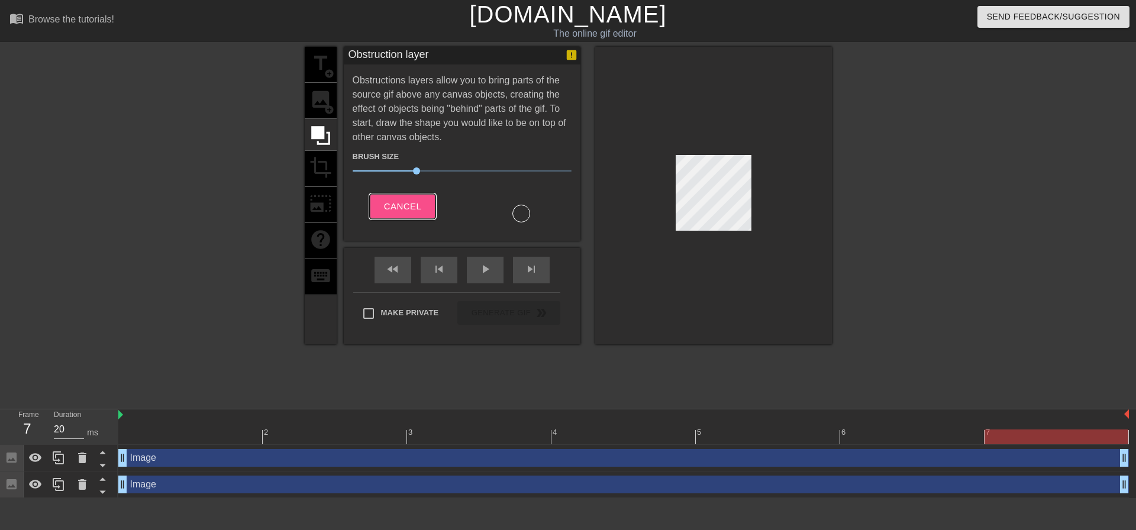
click at [406, 196] on button "Cancel" at bounding box center [403, 206] width 66 height 25
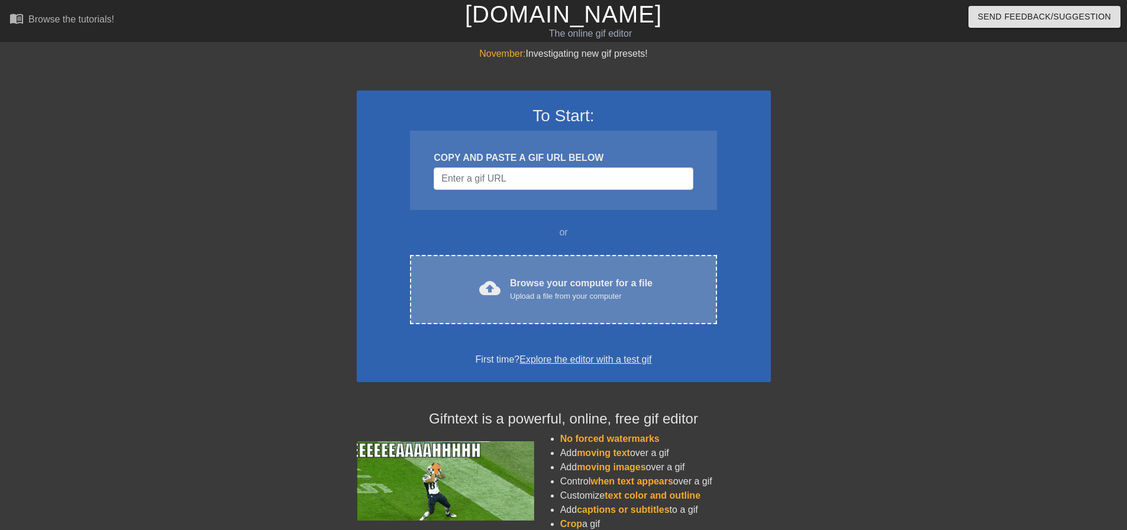
click at [532, 298] on div "Upload a file from your computer" at bounding box center [581, 297] width 143 height 12
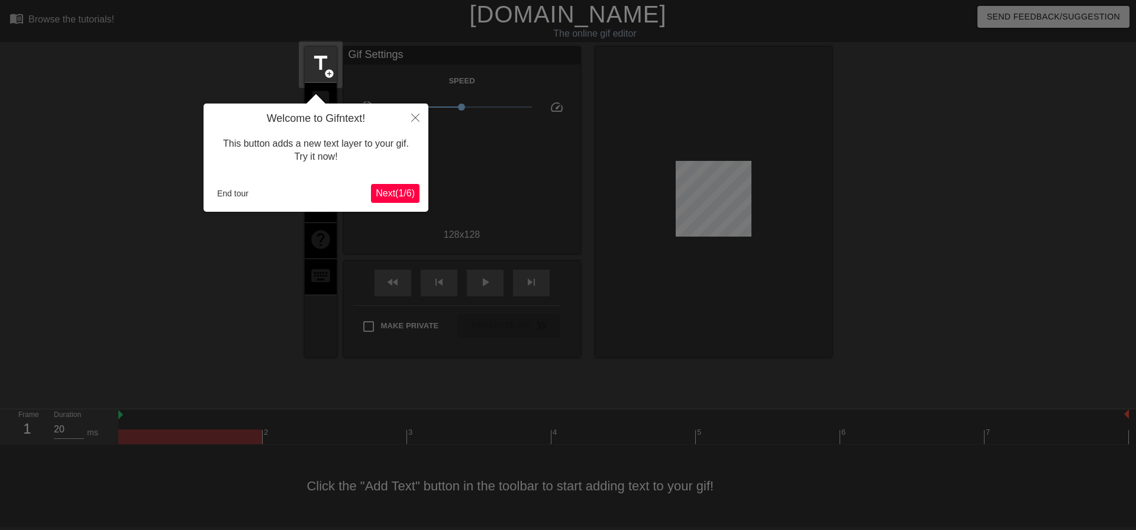
click at [409, 198] on span "Next ( 1 / 6 )" at bounding box center [395, 193] width 39 height 10
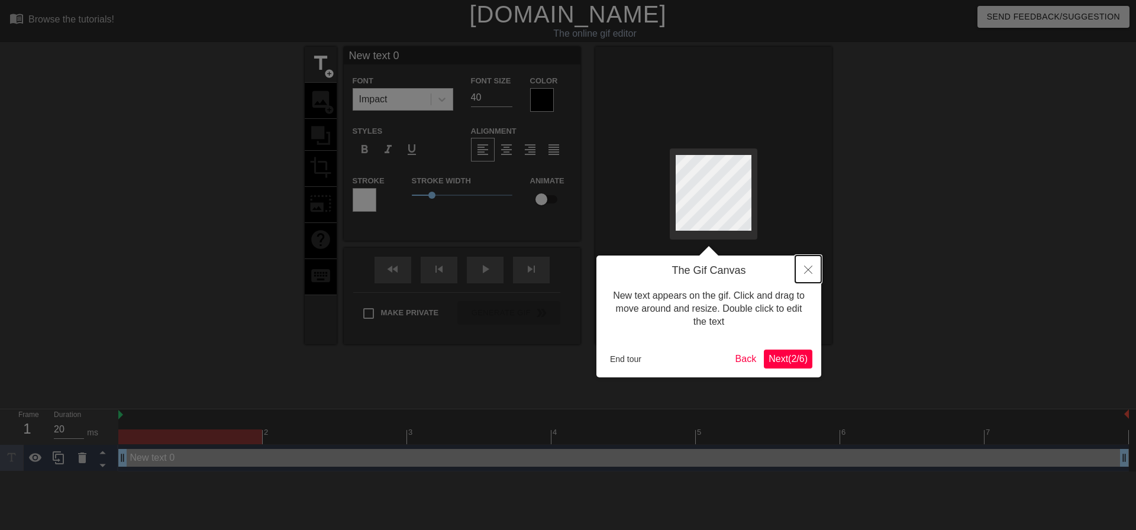
click at [808, 272] on icon "Close" at bounding box center [808, 270] width 8 height 8
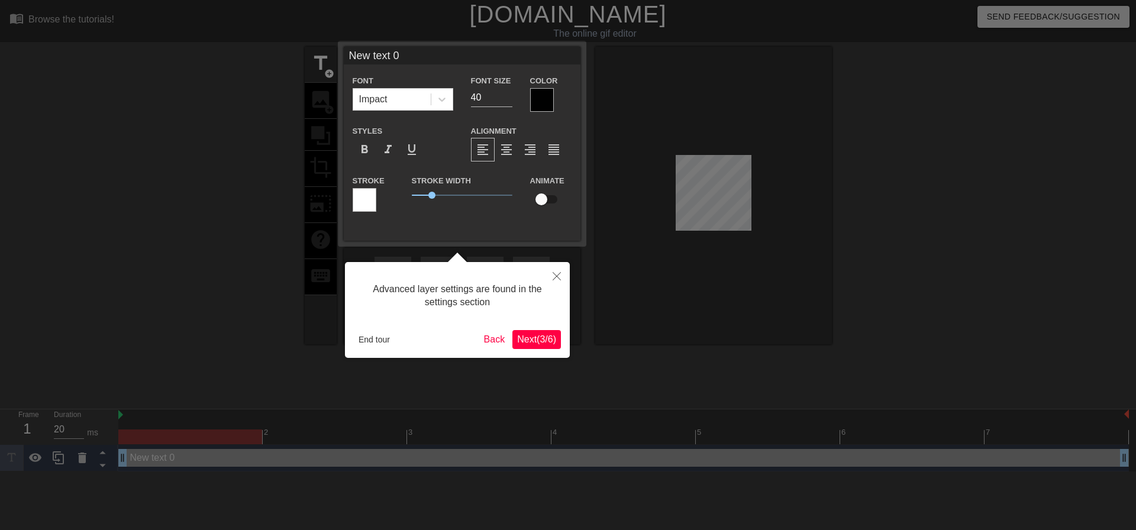
click at [544, 342] on span "Next ( 3 / 6 )" at bounding box center [536, 339] width 39 height 10
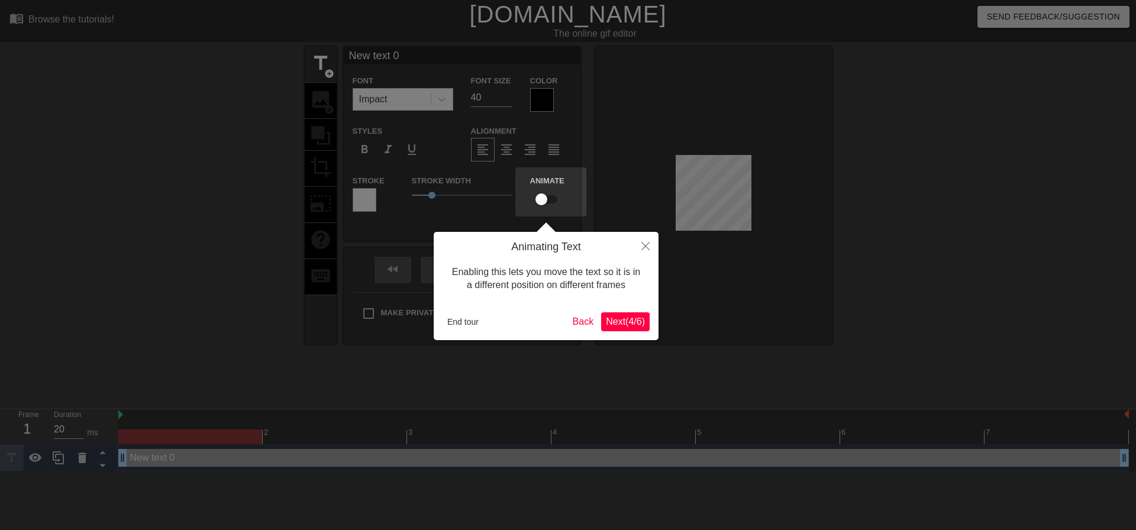
click at [624, 321] on span "Next ( 4 / 6 )" at bounding box center [625, 322] width 39 height 10
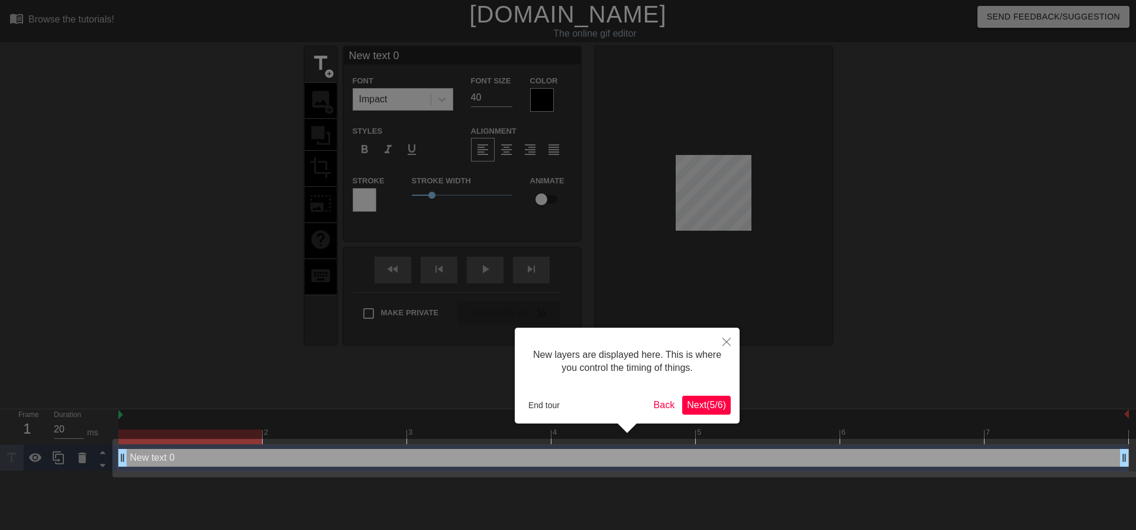
click at [708, 410] on span "Next ( 5 / 6 )" at bounding box center [706, 405] width 39 height 10
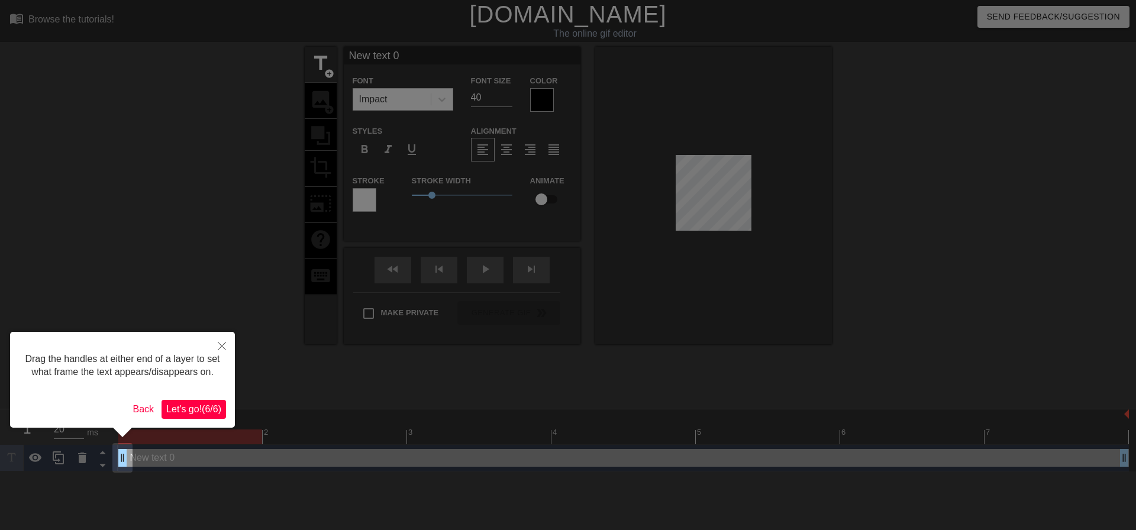
click at [211, 407] on span "Let's go! ( 6 / 6 )" at bounding box center [193, 409] width 55 height 10
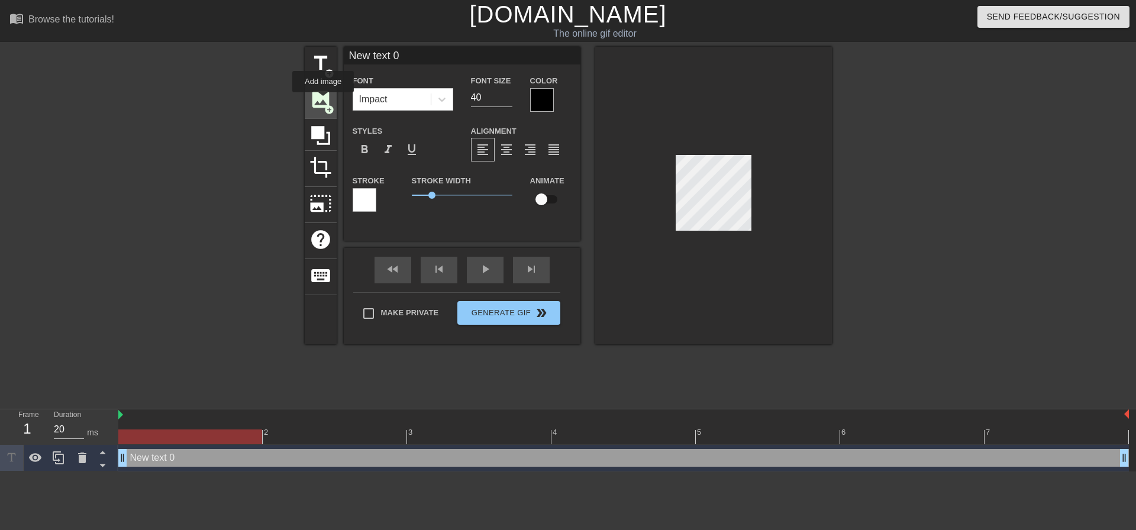
click at [323, 101] on span "image" at bounding box center [320, 99] width 22 height 22
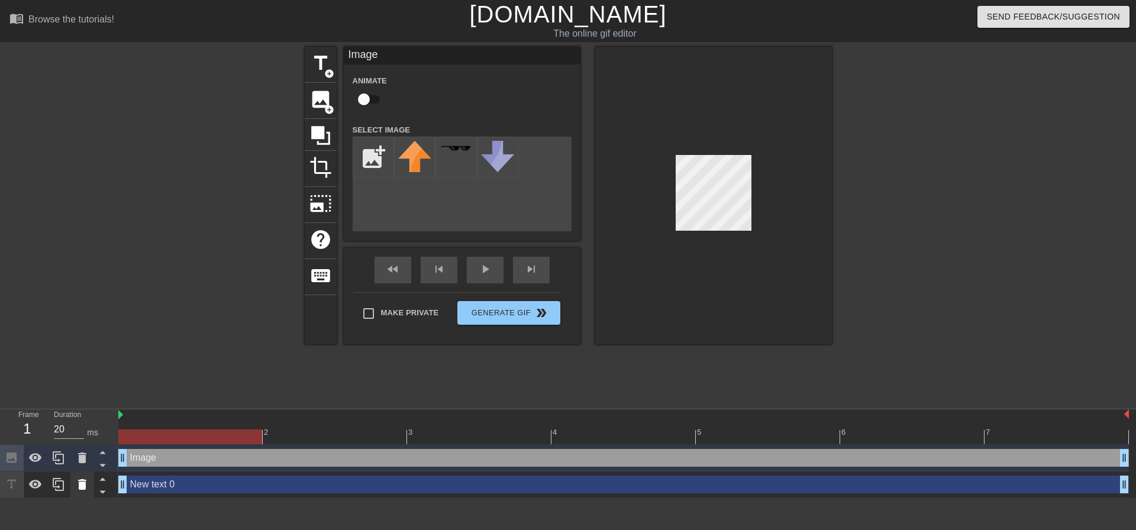
click at [85, 488] on icon at bounding box center [82, 484] width 8 height 11
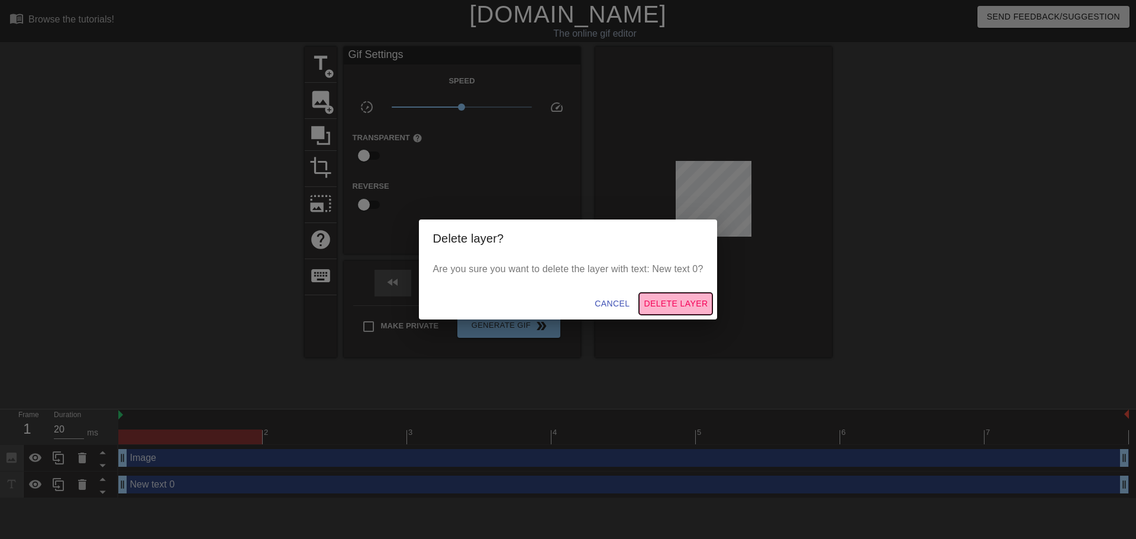
click at [653, 299] on span "Delete Layer" at bounding box center [676, 303] width 64 height 15
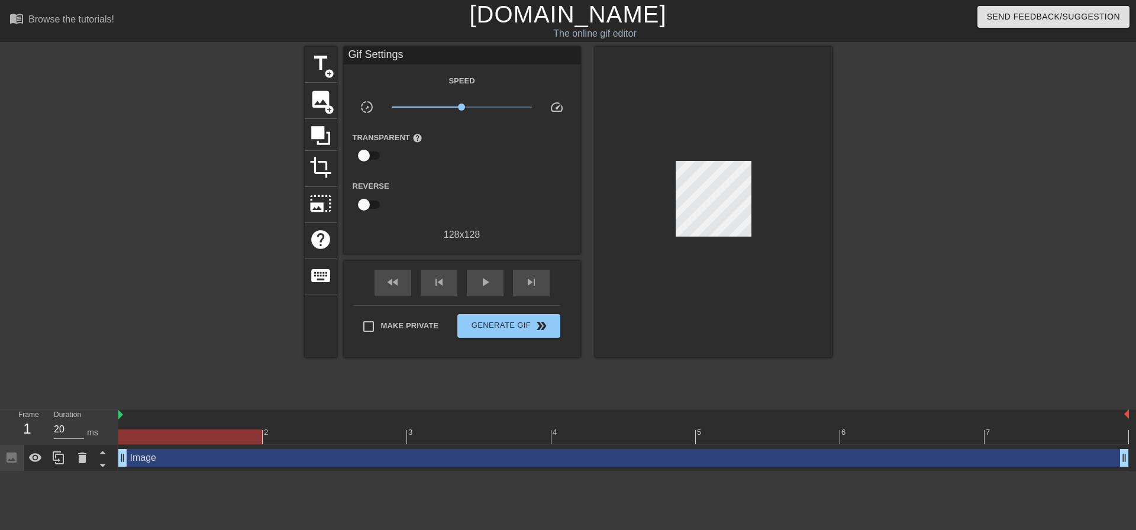
click at [209, 465] on div "Image drag_handle drag_handle" at bounding box center [623, 458] width 1011 height 18
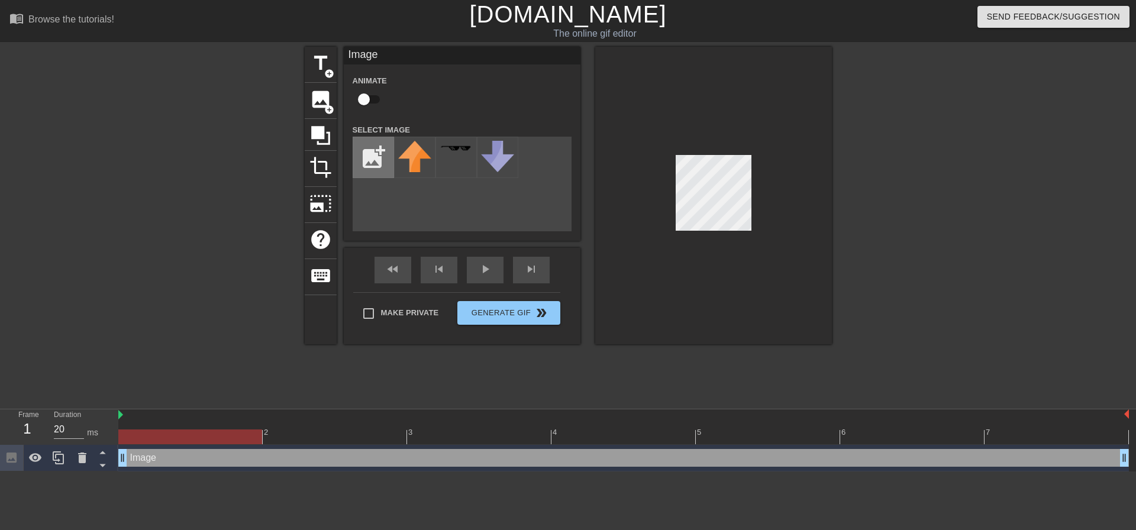
click at [363, 163] on input "file" at bounding box center [373, 157] width 40 height 40
type input "C:\fakepath\Untitled.png"
click at [419, 169] on img at bounding box center [414, 157] width 33 height 33
click at [390, 458] on div "Image drag_handle drag_handle" at bounding box center [623, 458] width 1011 height 18
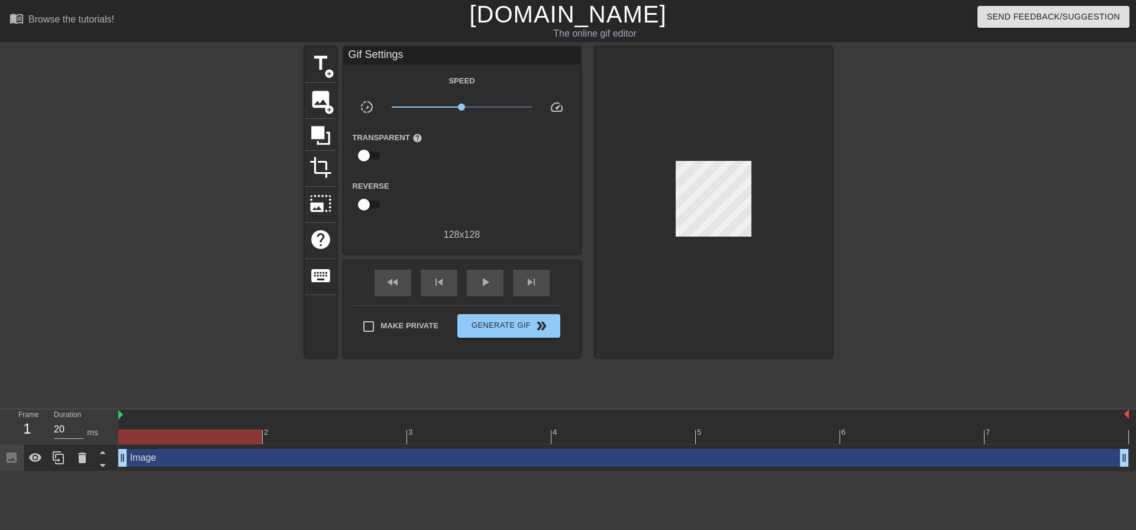
drag, startPoint x: 667, startPoint y: 134, endPoint x: 794, endPoint y: 230, distance: 159.2
click at [794, 230] on div at bounding box center [713, 202] width 237 height 311
click at [289, 456] on div "Image drag_handle drag_handle" at bounding box center [623, 458] width 1011 height 18
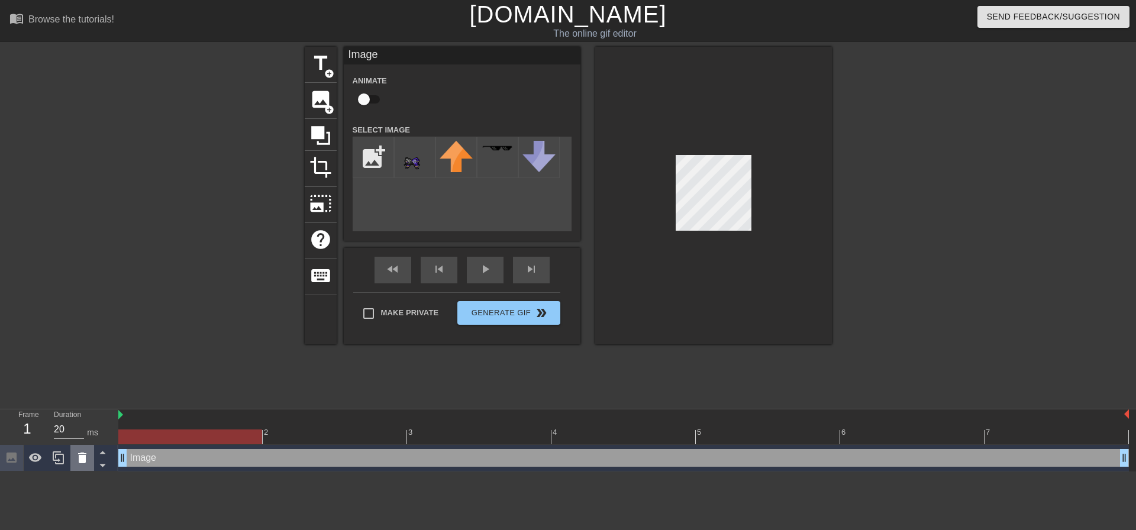
click at [78, 464] on icon at bounding box center [82, 458] width 14 height 14
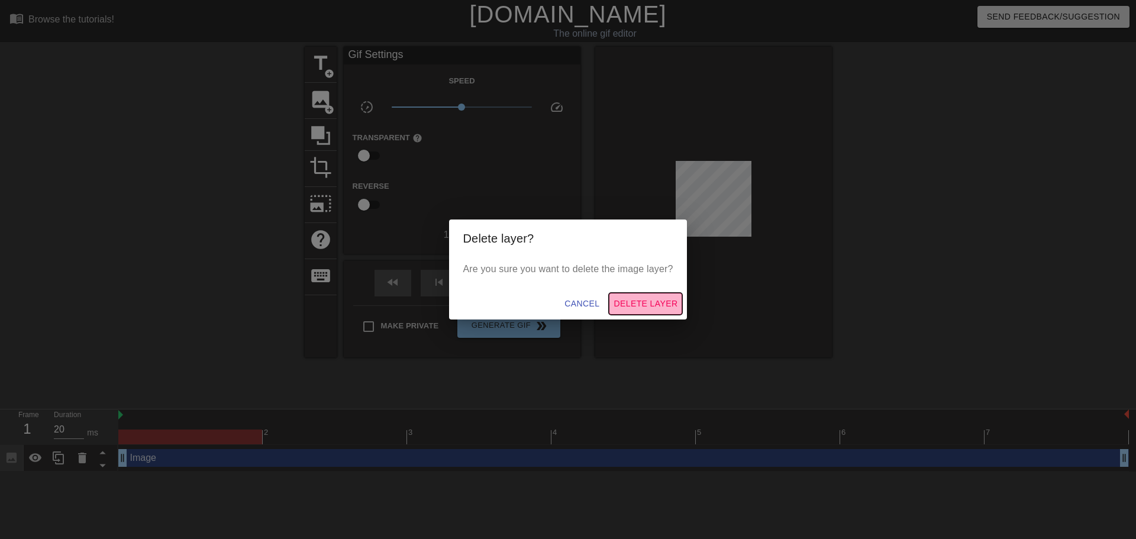
click at [633, 308] on span "Delete Layer" at bounding box center [646, 303] width 64 height 15
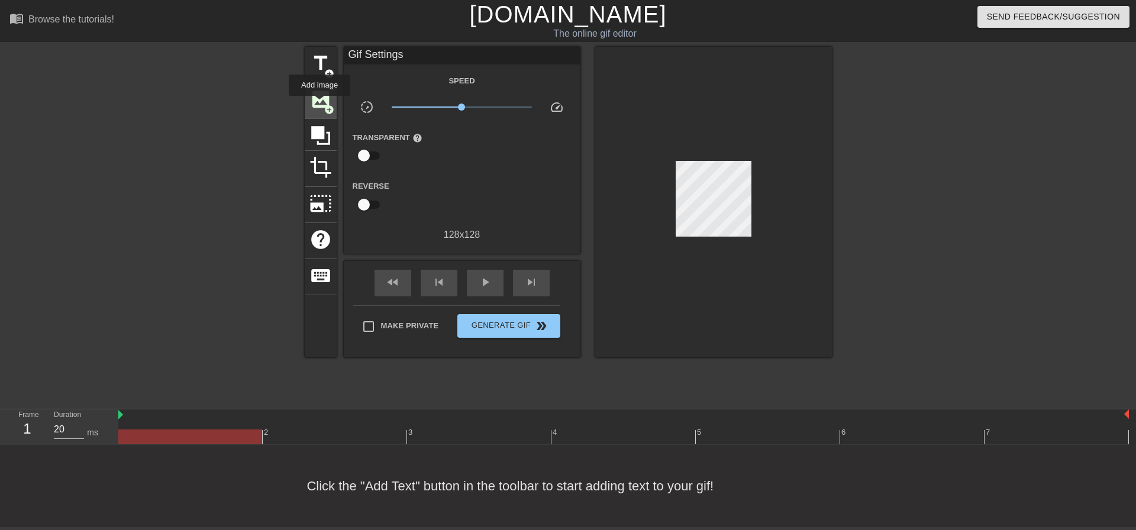
click at [319, 104] on span "image" at bounding box center [320, 99] width 22 height 22
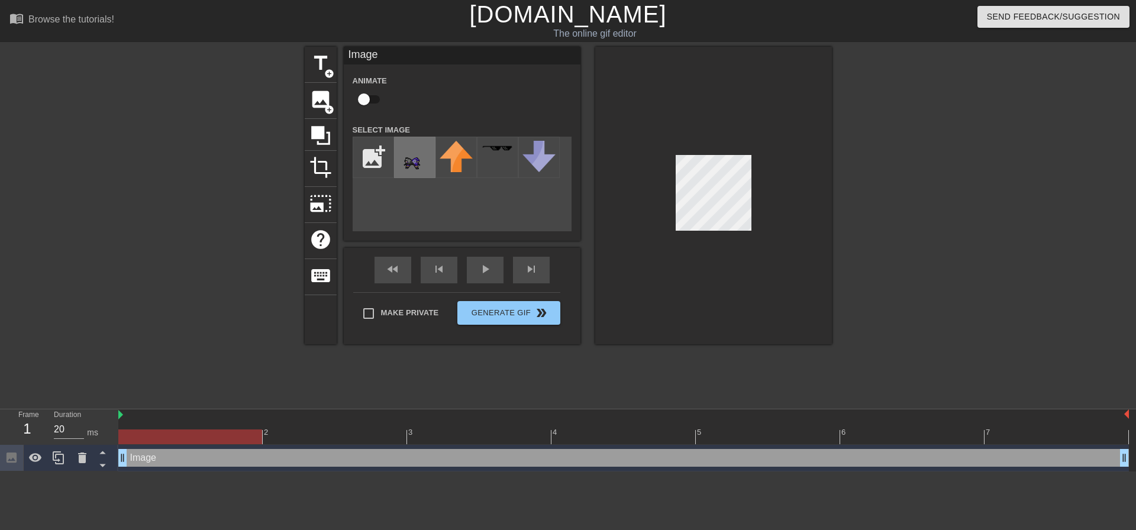
click at [411, 153] on img at bounding box center [414, 157] width 33 height 33
click at [663, 176] on div at bounding box center [713, 196] width 237 height 298
click at [660, 163] on div at bounding box center [713, 196] width 237 height 298
click at [786, 247] on div at bounding box center [713, 196] width 237 height 298
click at [760, 246] on div at bounding box center [713, 196] width 237 height 298
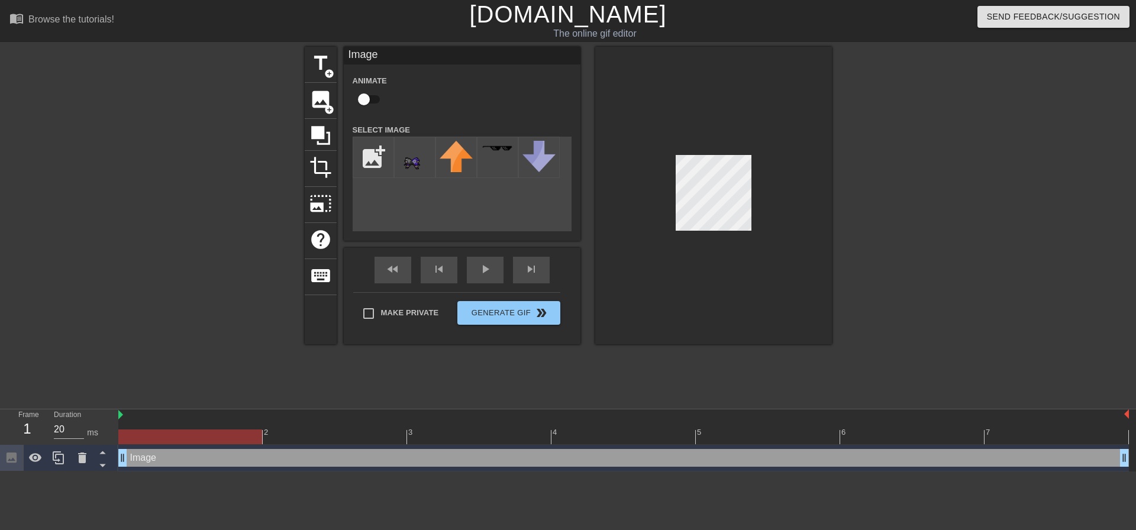
click at [732, 231] on div at bounding box center [713, 196] width 237 height 298
click at [493, 269] on div "play_arrow" at bounding box center [485, 270] width 37 height 27
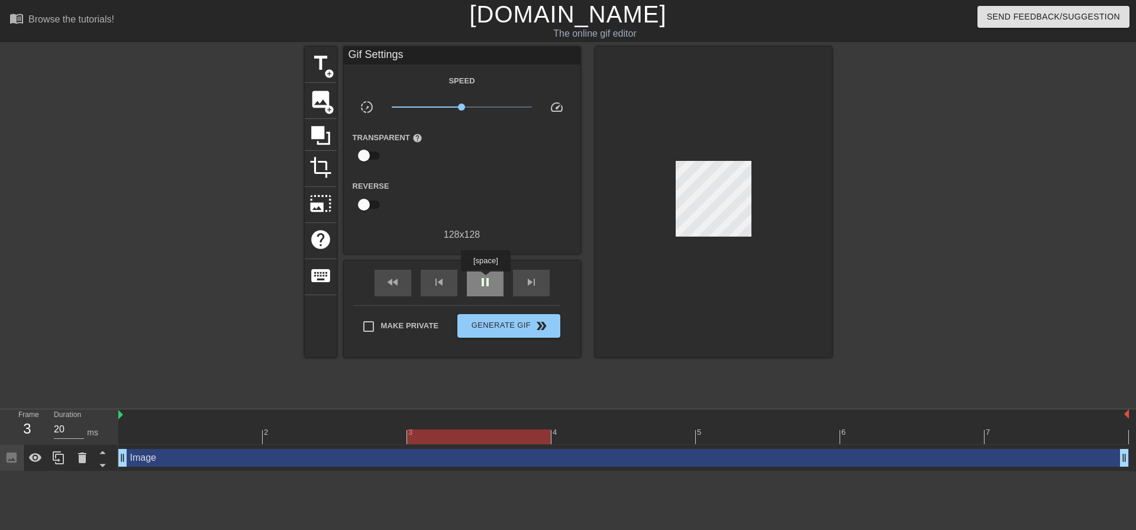
click at [485, 280] on span "pause" at bounding box center [485, 282] width 14 height 14
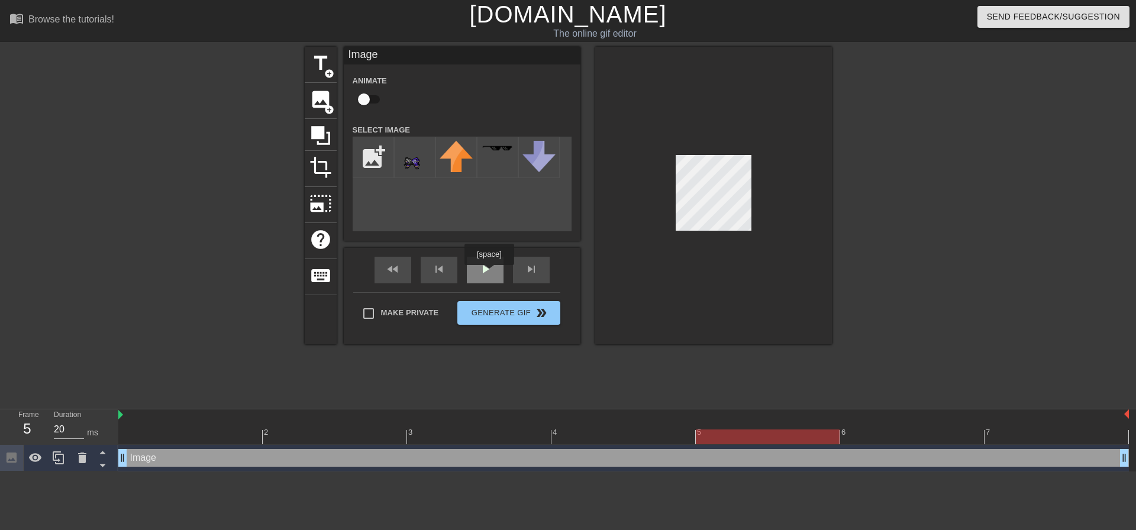
click at [489, 273] on div "play_arrow" at bounding box center [485, 270] width 37 height 27
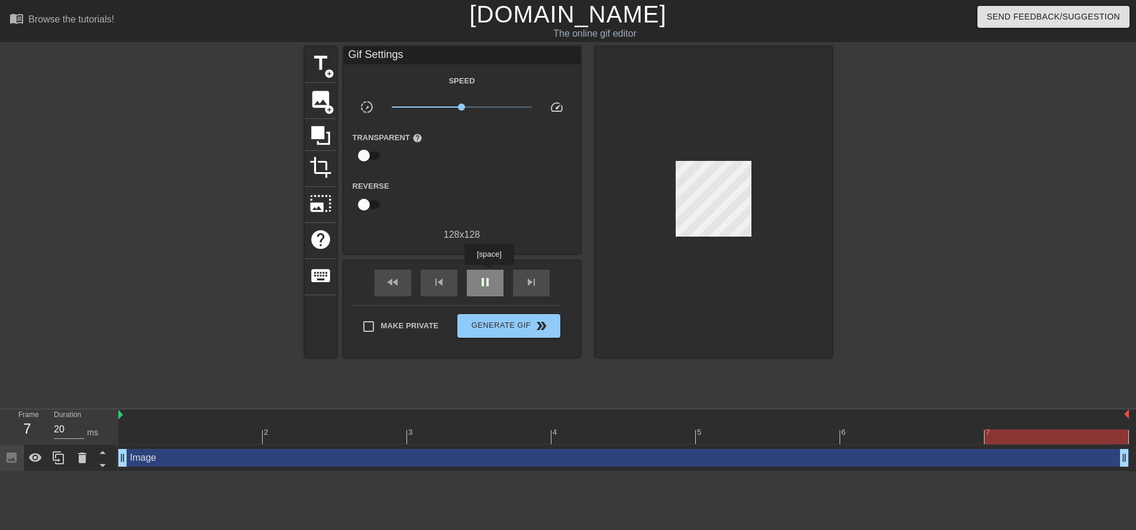
click at [489, 273] on div "pause" at bounding box center [485, 283] width 37 height 27
click at [153, 441] on div at bounding box center [623, 437] width 1011 height 15
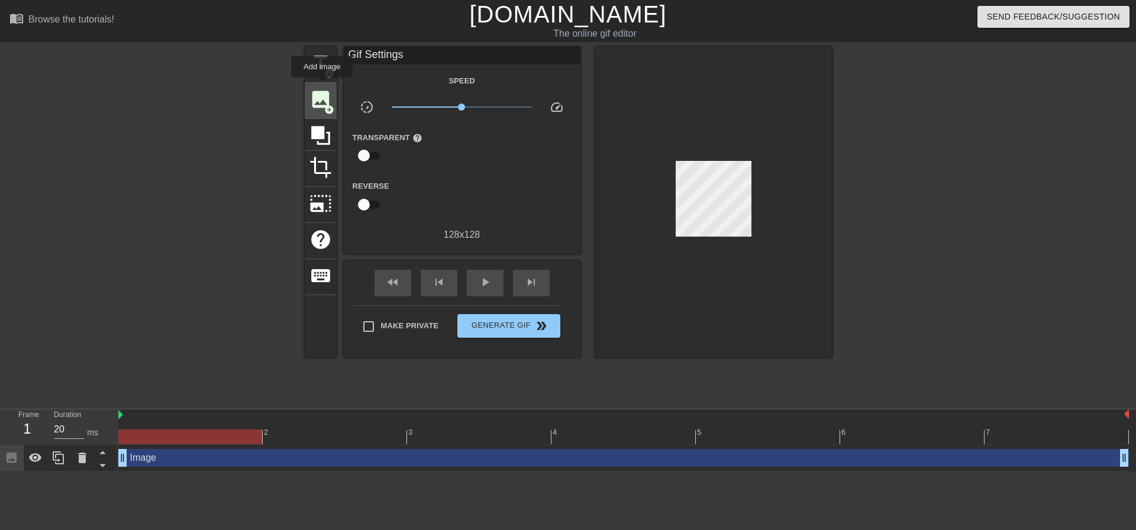
click at [322, 91] on span "image" at bounding box center [320, 99] width 22 height 22
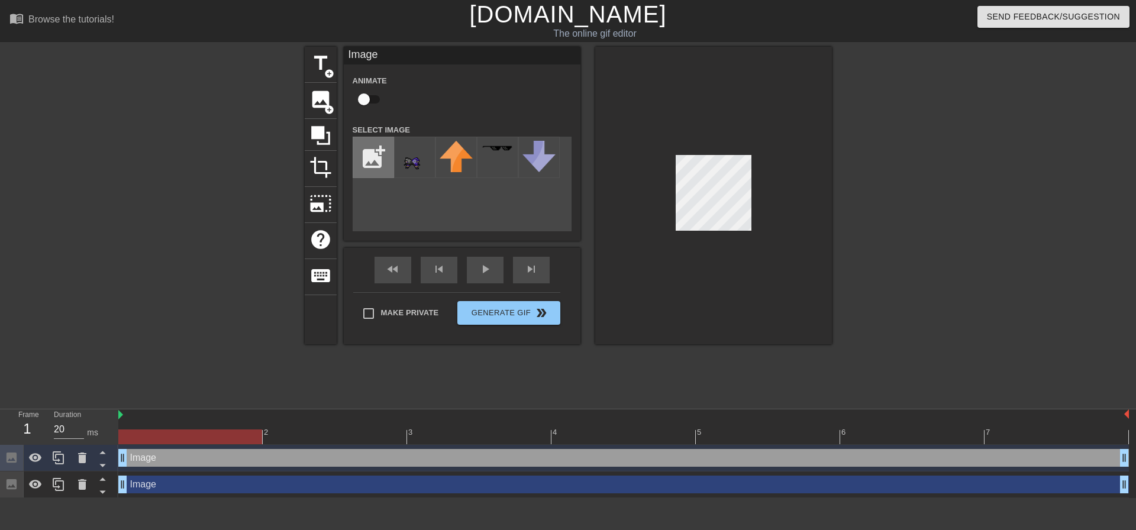
click at [372, 163] on input "file" at bounding box center [373, 157] width 40 height 40
type input "C:\fakepath\200w.gif"
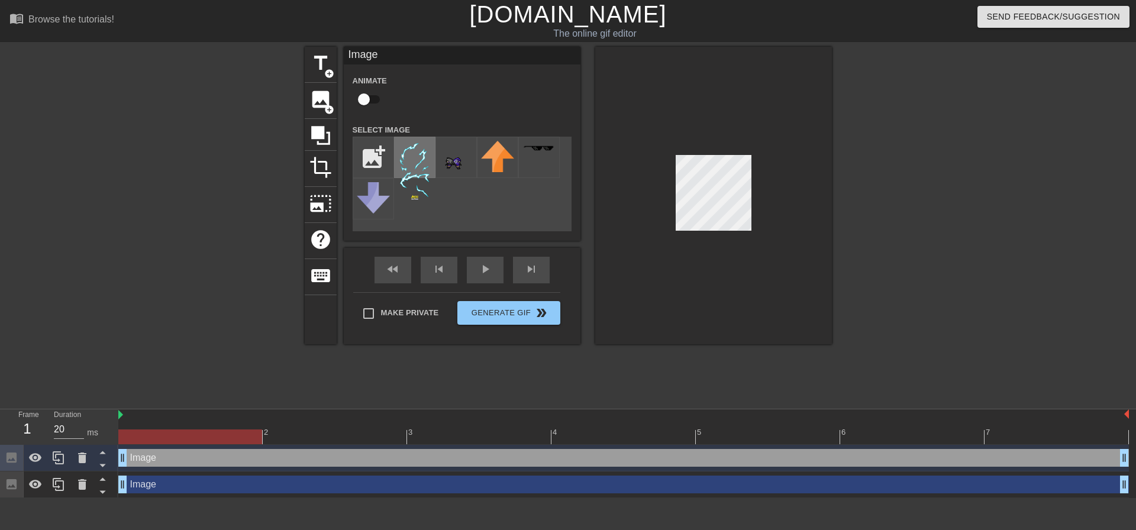
click at [411, 165] on img at bounding box center [414, 170] width 33 height 59
click at [364, 99] on input "checkbox" at bounding box center [363, 99] width 67 height 22
checkbox input "true"
click at [772, 151] on div at bounding box center [713, 196] width 237 height 298
click at [770, 166] on div at bounding box center [713, 196] width 237 height 298
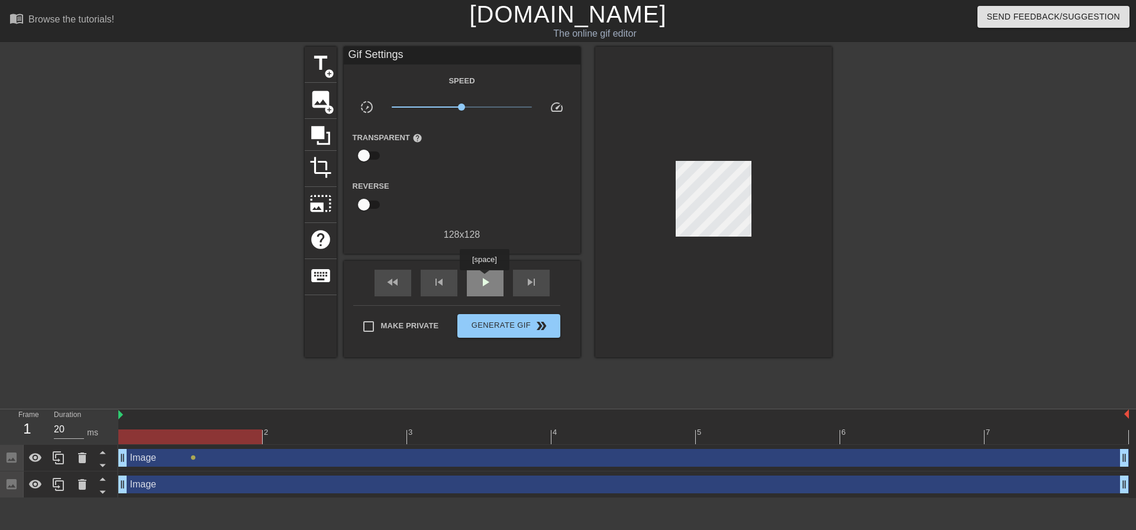
click at [484, 279] on div "play_arrow" at bounding box center [485, 283] width 37 height 27
click at [484, 279] on span "pause" at bounding box center [485, 282] width 14 height 14
click at [195, 463] on div "Image drag_handle drag_handle" at bounding box center [623, 458] width 1011 height 18
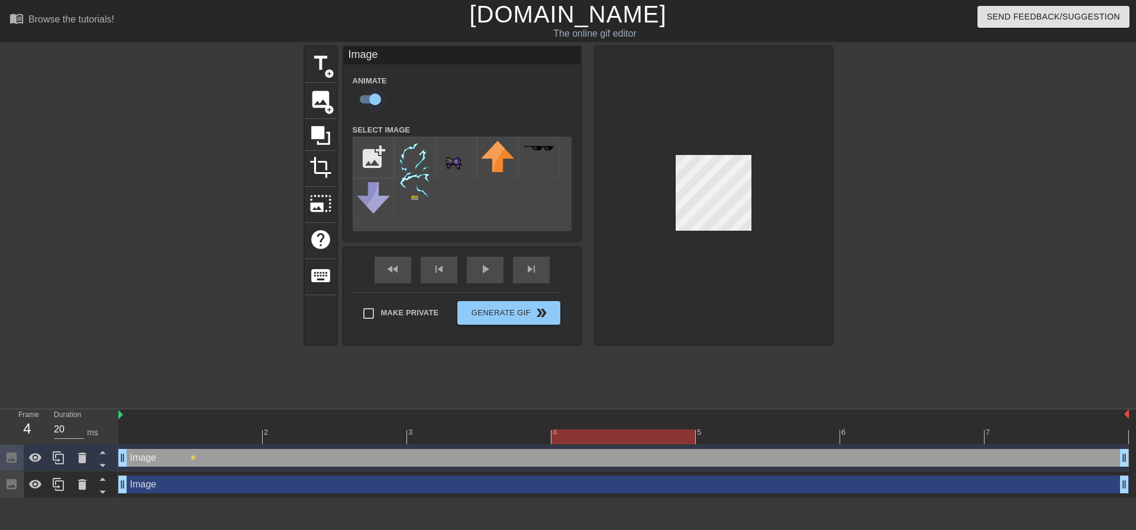
click at [366, 98] on input "checkbox" at bounding box center [374, 99] width 67 height 22
click at [366, 98] on input "checkbox" at bounding box center [363, 99] width 67 height 22
checkbox input "true"
click at [412, 172] on img at bounding box center [414, 170] width 33 height 59
click at [192, 459] on span "lens" at bounding box center [193, 457] width 5 height 5
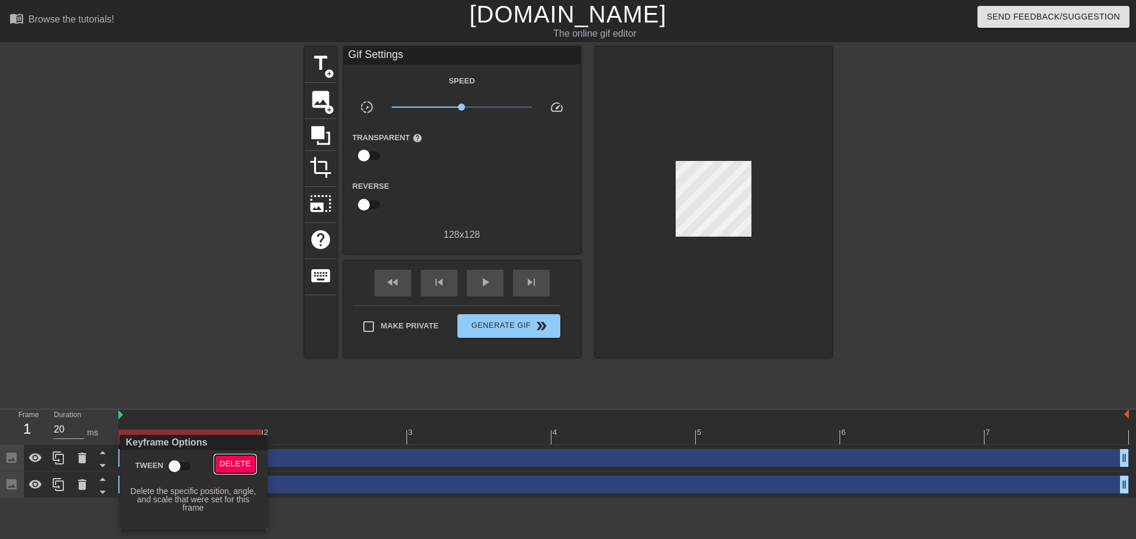
click at [226, 461] on span "Delete" at bounding box center [235, 464] width 31 height 14
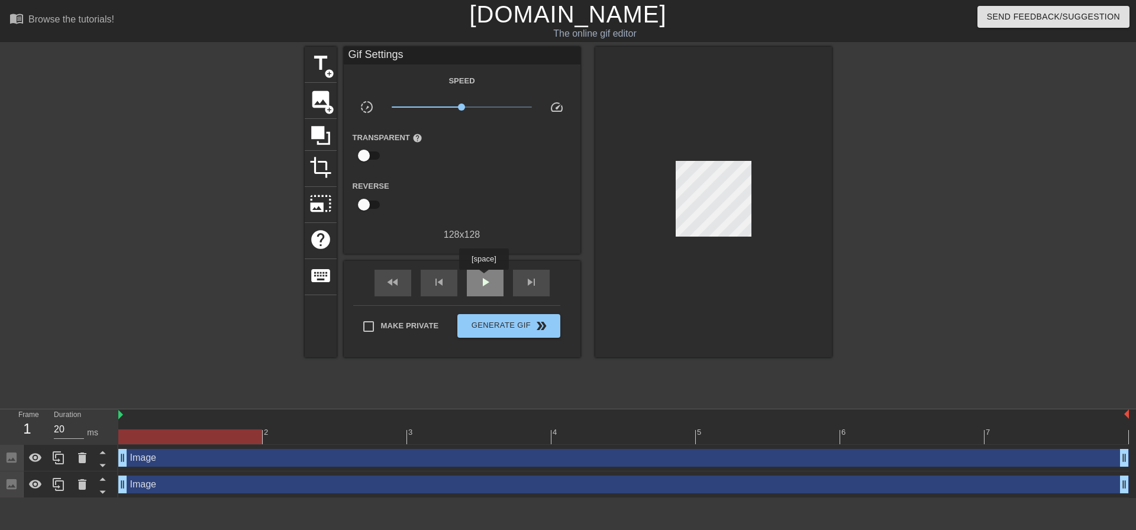
click at [483, 278] on span "play_arrow" at bounding box center [485, 282] width 14 height 14
click at [483, 278] on span "pause" at bounding box center [485, 282] width 14 height 14
click at [483, 278] on span "play_arrow" at bounding box center [485, 282] width 14 height 14
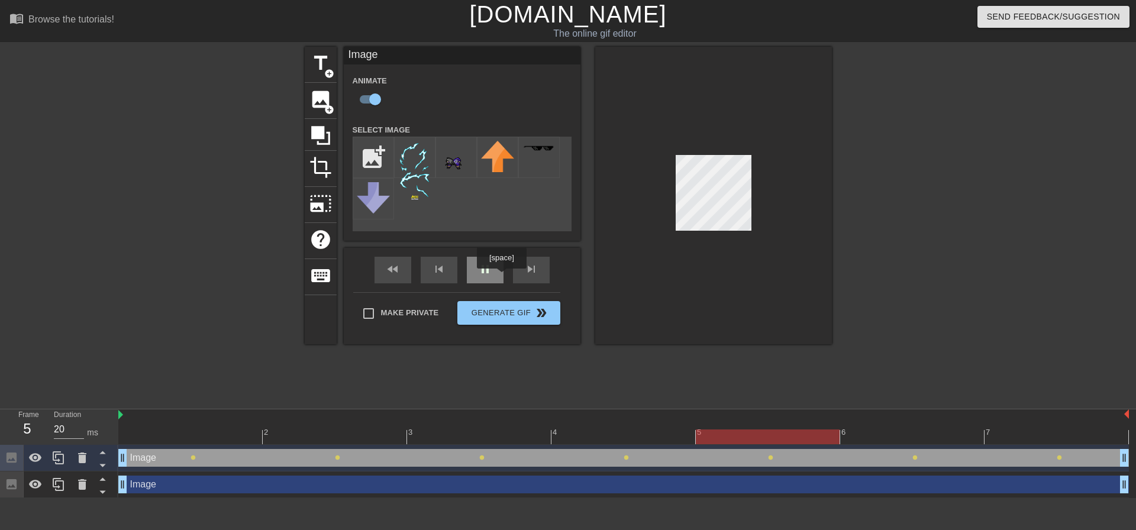
click at [498, 270] on div "pause" at bounding box center [485, 270] width 37 height 27
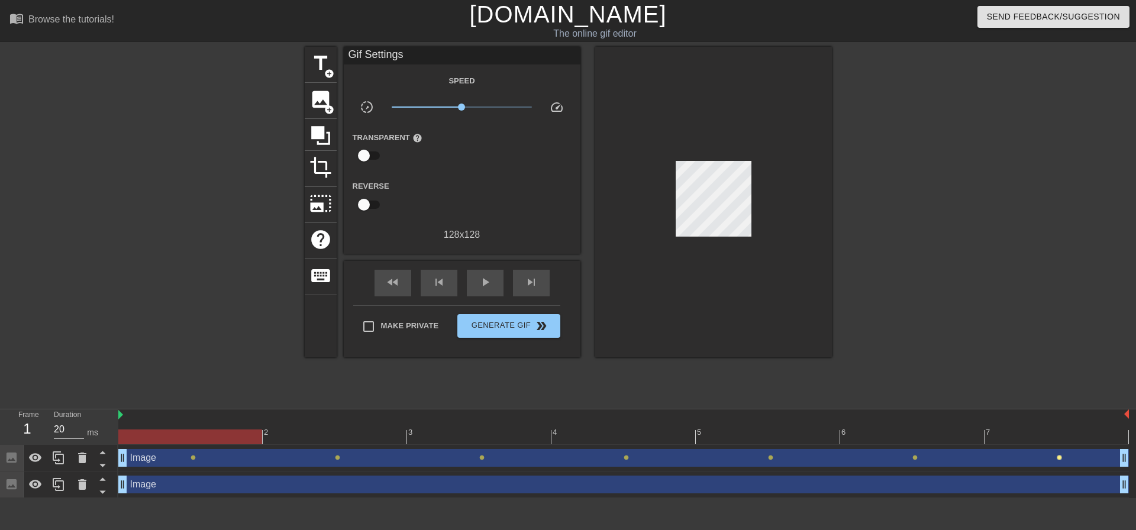
click at [1060, 456] on span "lens" at bounding box center [1059, 457] width 5 height 5
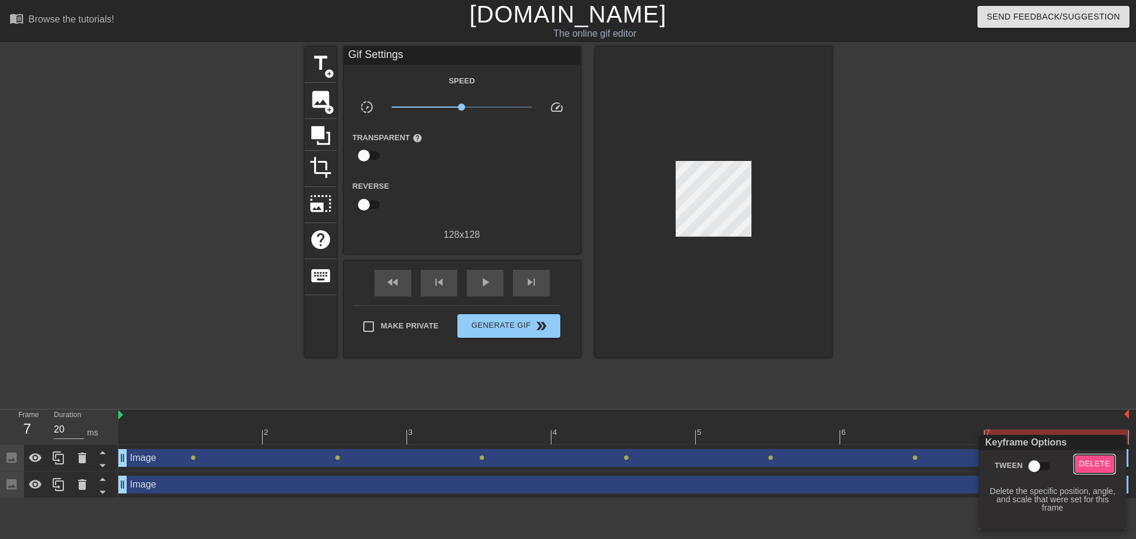
drag, startPoint x: 1087, startPoint y: 464, endPoint x: 1071, endPoint y: 461, distance: 15.7
click at [1085, 463] on span "Delete" at bounding box center [1094, 464] width 31 height 14
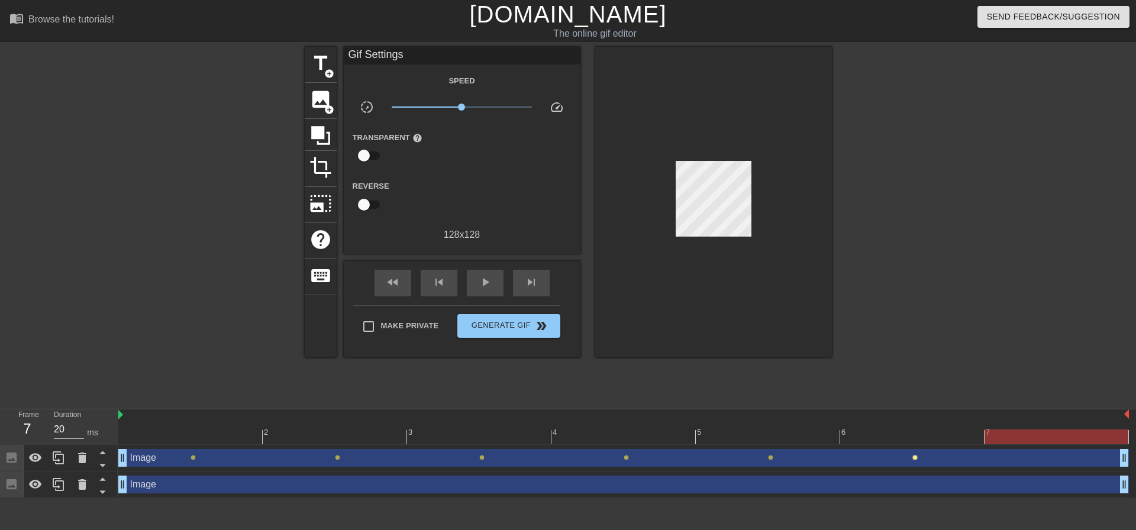
click at [914, 457] on span "lens" at bounding box center [914, 457] width 5 height 5
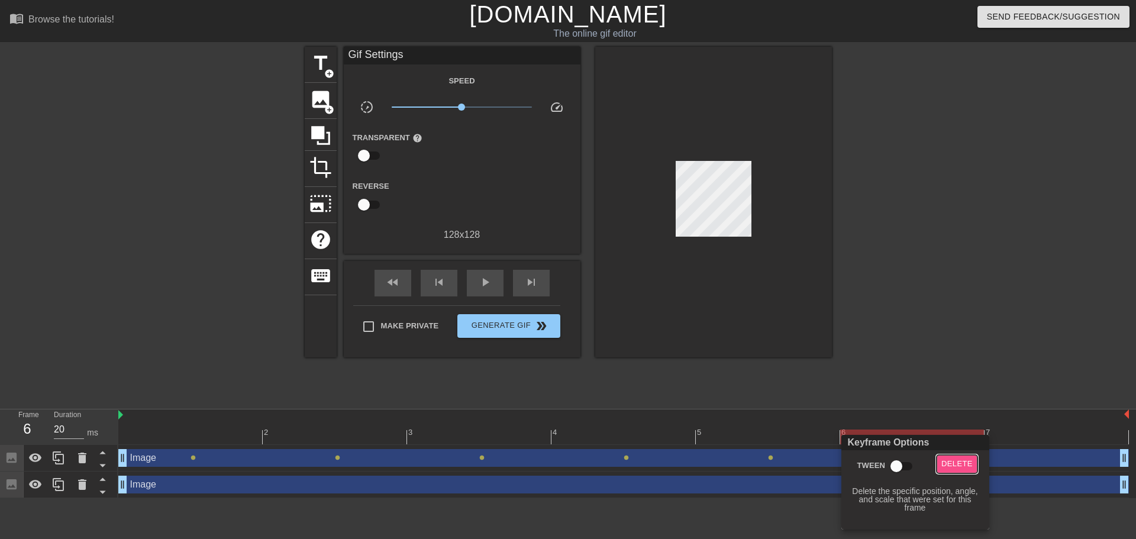
drag, startPoint x: 954, startPoint y: 459, endPoint x: 844, endPoint y: 451, distance: 110.3
click at [952, 459] on span "Delete" at bounding box center [956, 464] width 31 height 14
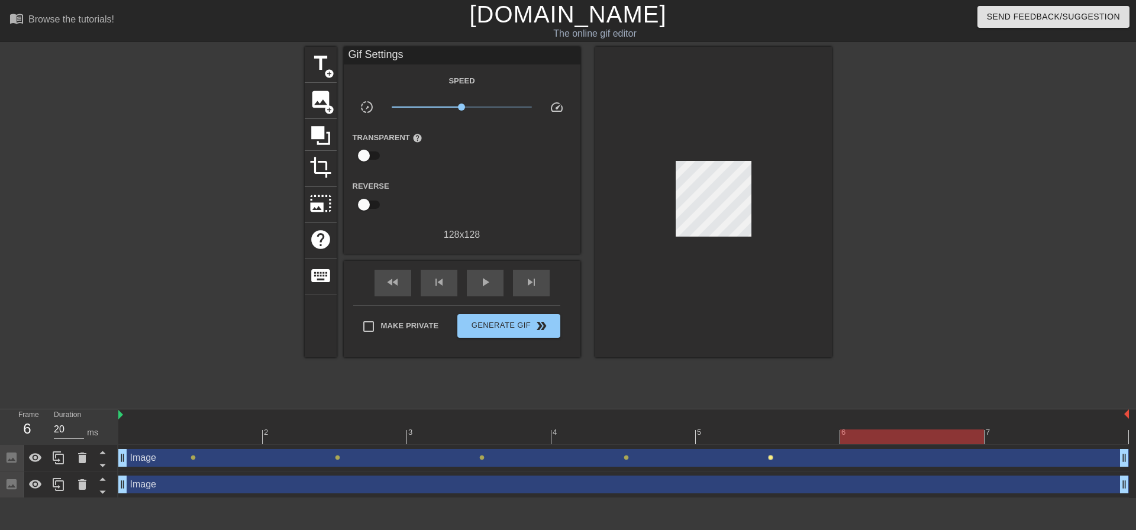
click at [772, 459] on span "lens" at bounding box center [770, 457] width 5 height 5
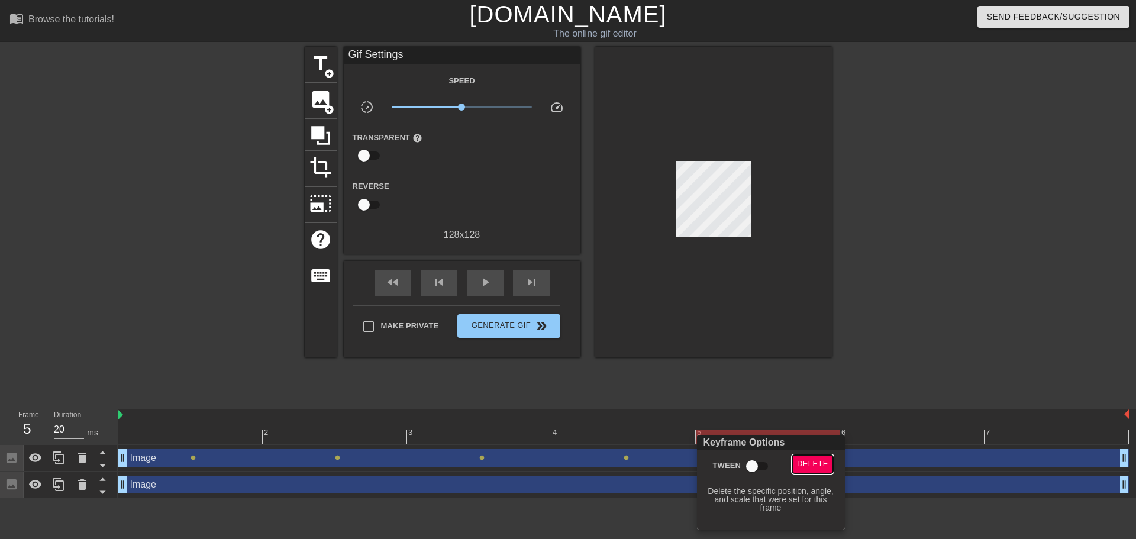
drag, startPoint x: 810, startPoint y: 459, endPoint x: 683, endPoint y: 452, distance: 127.4
click at [803, 457] on button "Delete" at bounding box center [812, 464] width 41 height 18
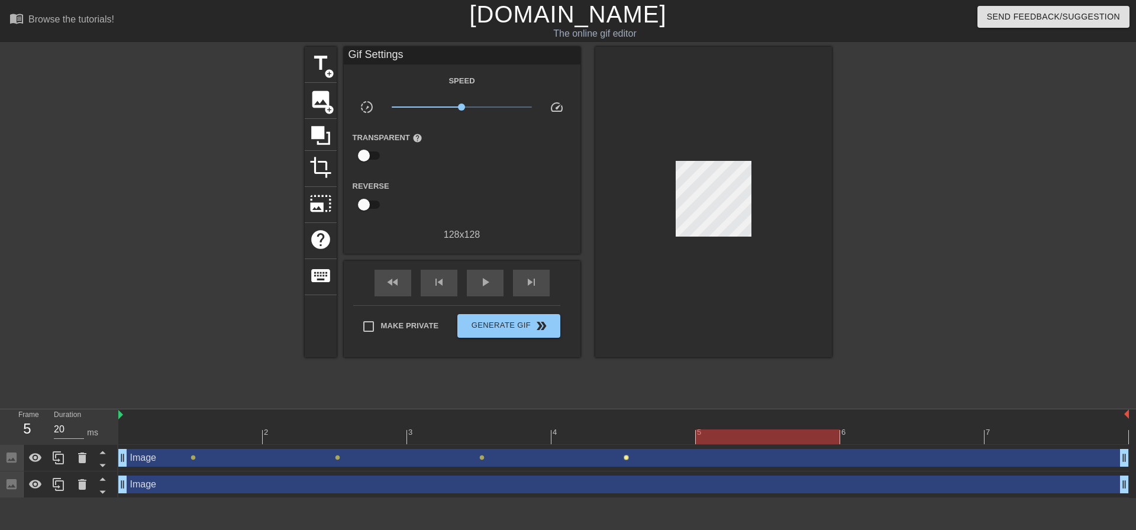
click at [625, 459] on span "lens" at bounding box center [626, 457] width 5 height 5
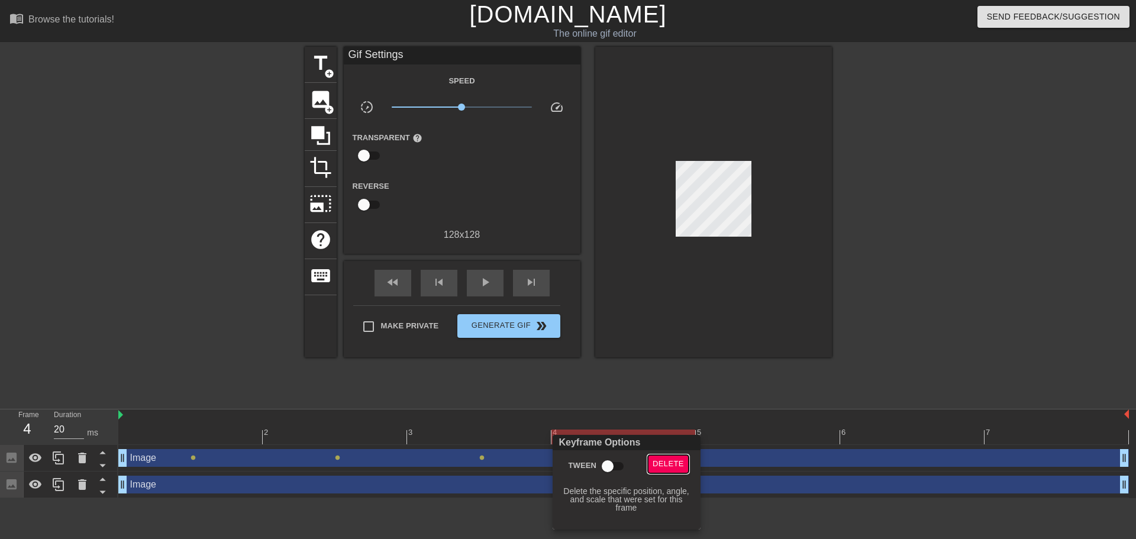
drag, startPoint x: 670, startPoint y: 467, endPoint x: 591, endPoint y: 453, distance: 80.7
click at [666, 467] on span "Delete" at bounding box center [668, 464] width 31 height 14
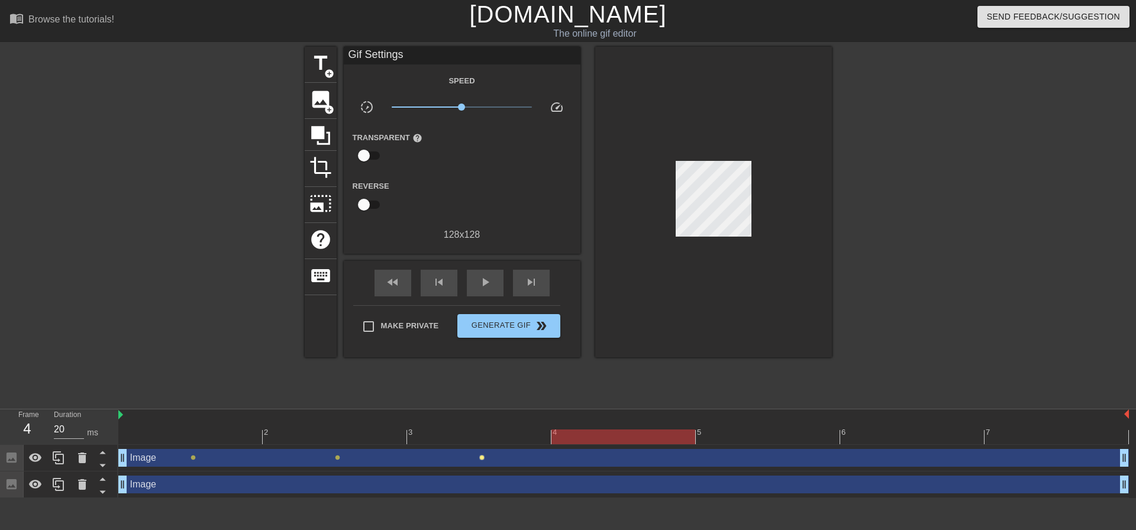
click at [481, 457] on span "lens" at bounding box center [481, 457] width 5 height 5
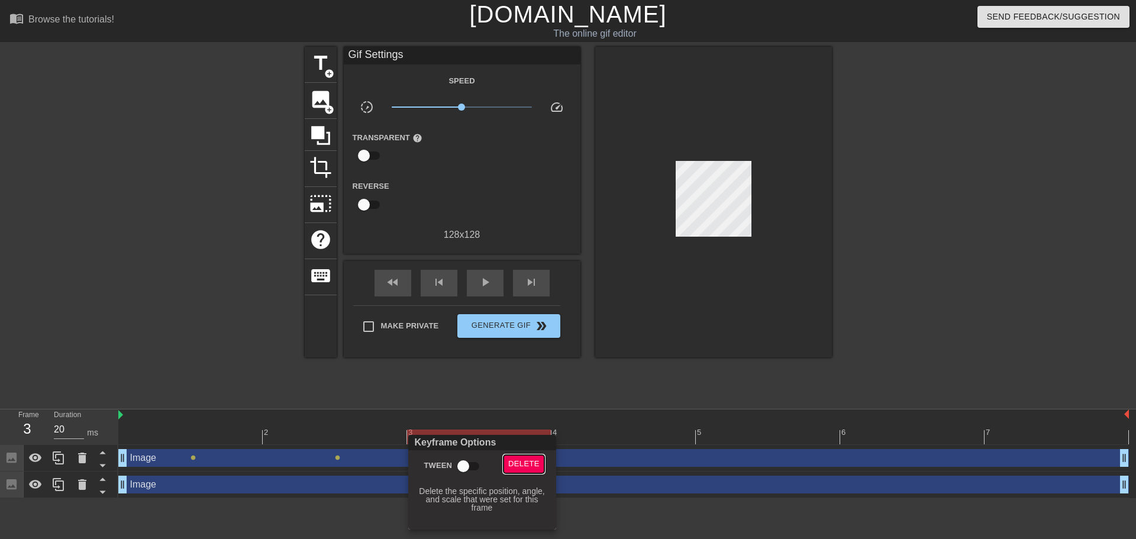
drag, startPoint x: 527, startPoint y: 460, endPoint x: 512, endPoint y: 460, distance: 14.2
click at [525, 460] on span "Delete" at bounding box center [523, 464] width 31 height 14
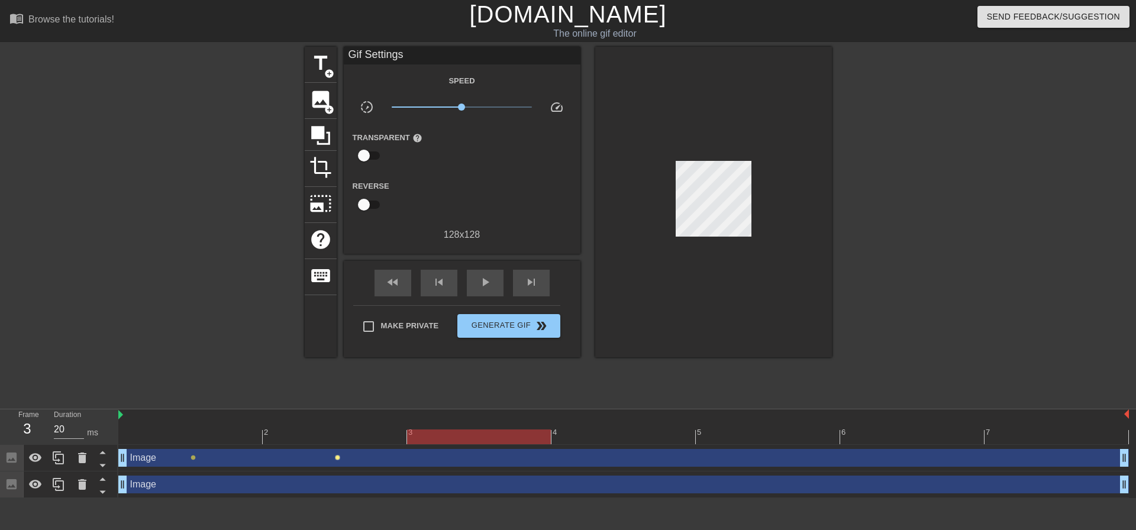
click at [335, 458] on span "lens" at bounding box center [337, 457] width 5 height 5
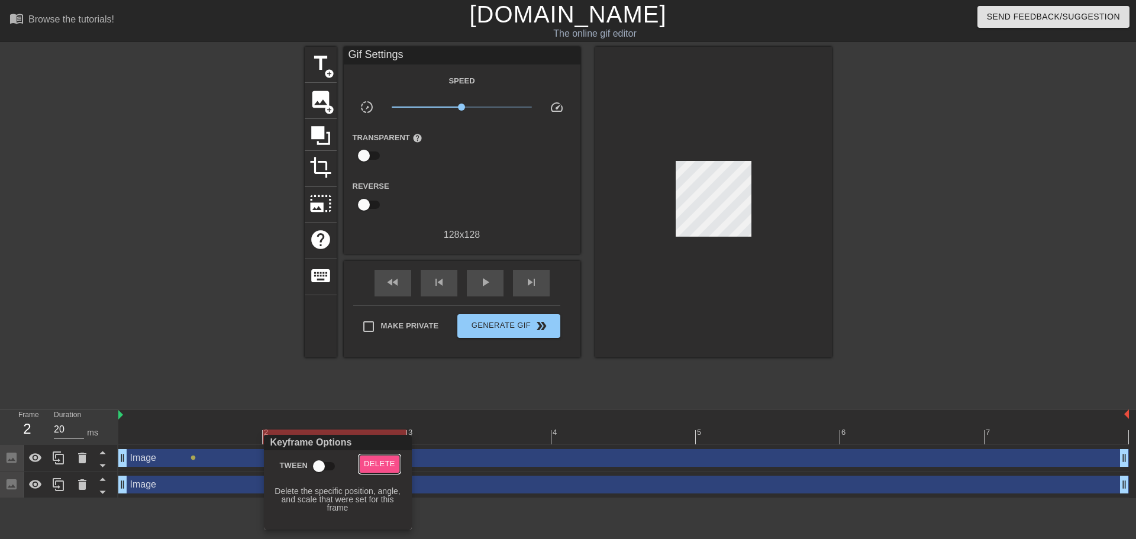
drag, startPoint x: 377, startPoint y: 463, endPoint x: 236, endPoint y: 461, distance: 141.4
click at [375, 463] on span "Delete" at bounding box center [379, 464] width 31 height 14
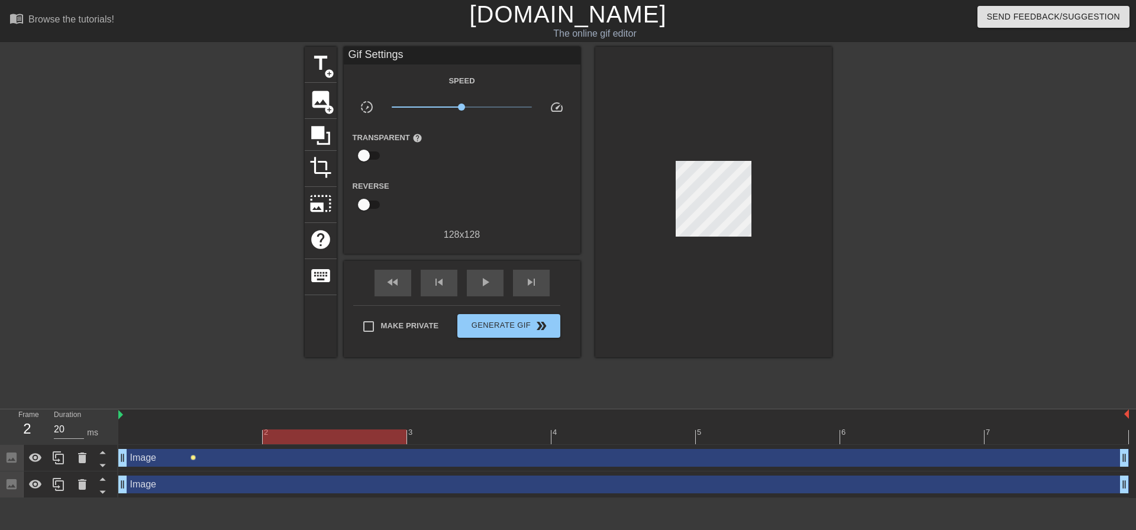
click at [193, 458] on span "lens" at bounding box center [193, 457] width 5 height 5
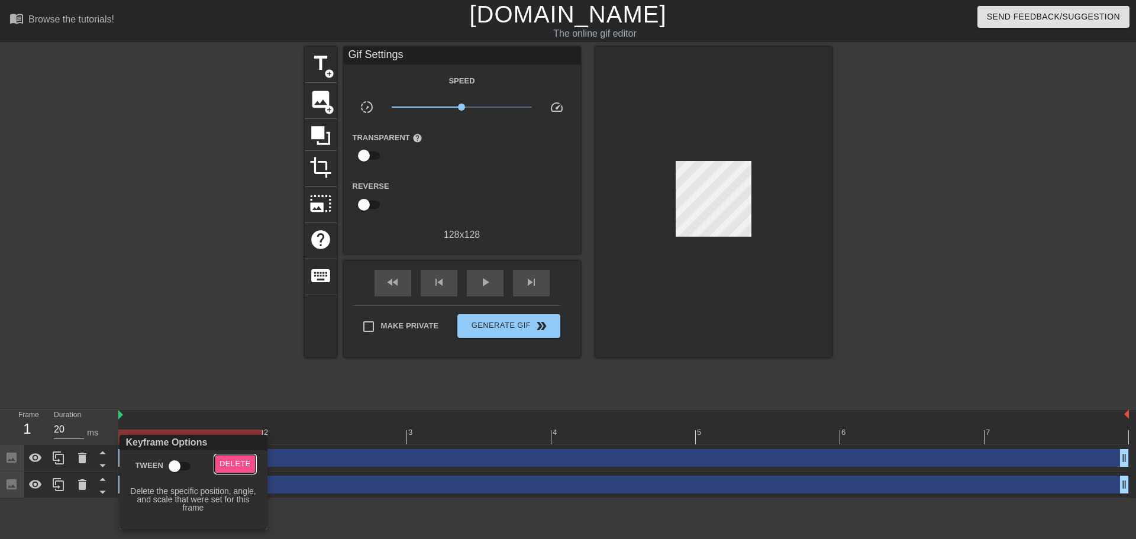
click at [228, 464] on span "Delete" at bounding box center [235, 464] width 31 height 14
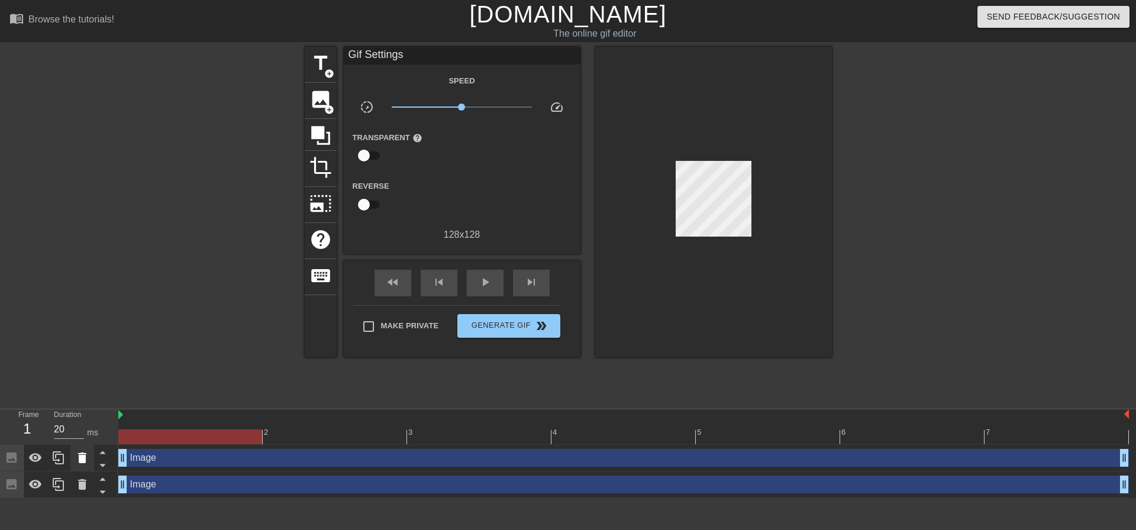
click at [79, 464] on icon at bounding box center [82, 458] width 14 height 14
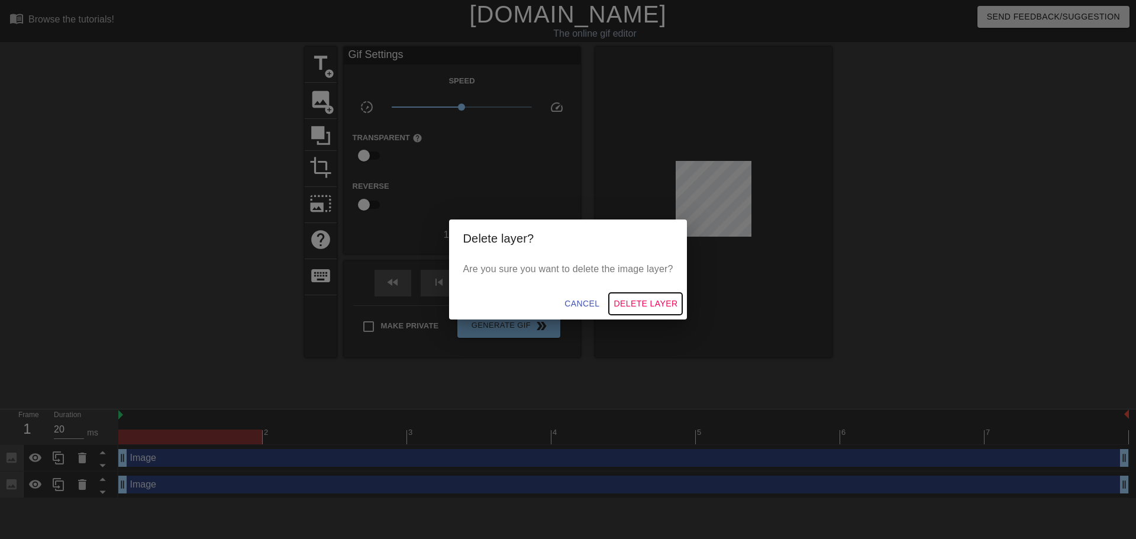
click at [635, 302] on span "Delete Layer" at bounding box center [646, 303] width 64 height 15
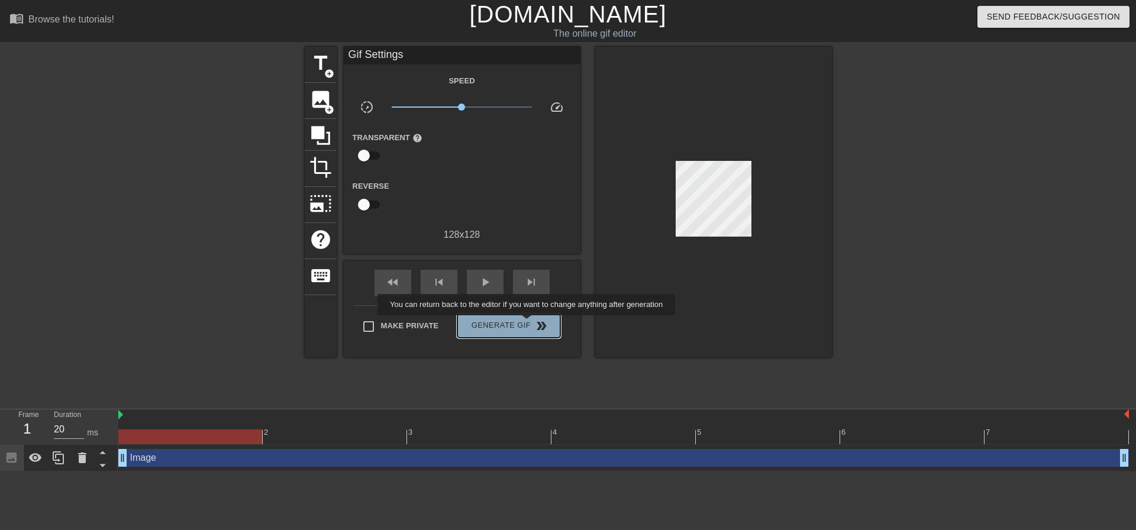
click at [528, 324] on span "Generate Gif double_arrow" at bounding box center [508, 326] width 93 height 14
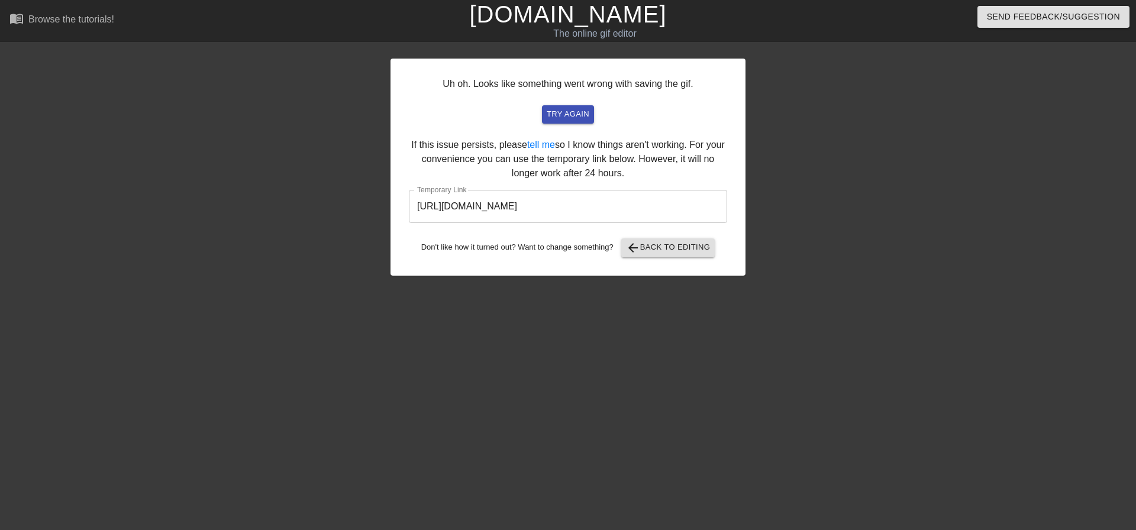
click at [658, 208] on input "https://www.gifntext.com/temp_generations/CI4Orgna.gif" at bounding box center [568, 206] width 318 height 33
drag, startPoint x: 681, startPoint y: 205, endPoint x: 360, endPoint y: 201, distance: 321.3
click at [360, 201] on div "Uh oh. Looks like something went wrong with saving the gif. try again If this i…" at bounding box center [568, 224] width 1136 height 355
